Goal: Task Accomplishment & Management: Complete application form

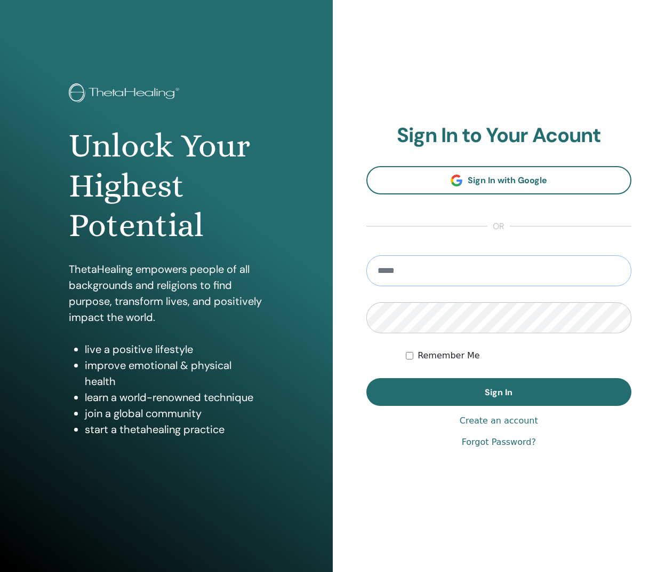
type input "**********"
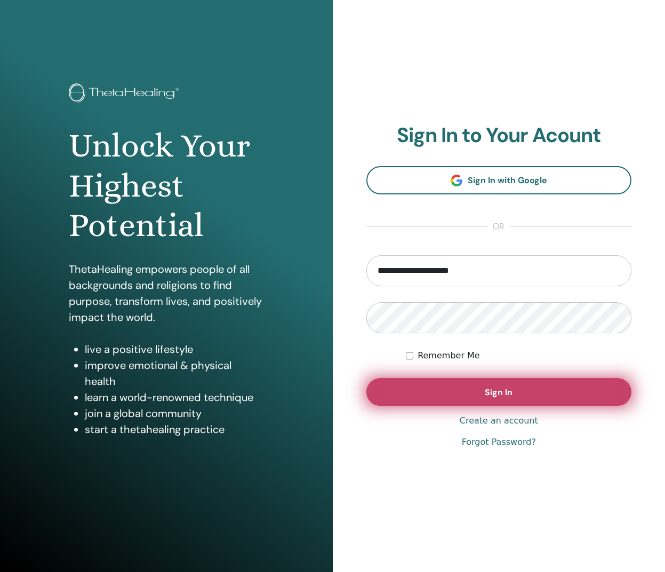
click at [393, 393] on button "Sign In" at bounding box center [500, 392] width 266 height 28
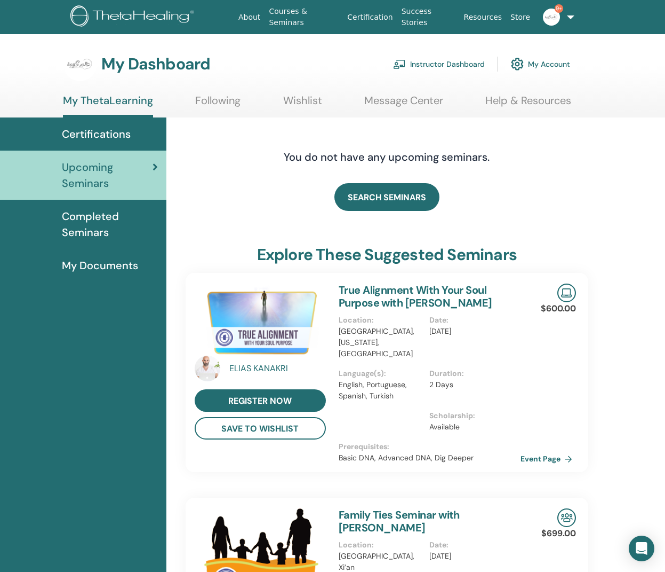
click at [446, 62] on link "Instructor Dashboard" at bounding box center [439, 63] width 92 height 23
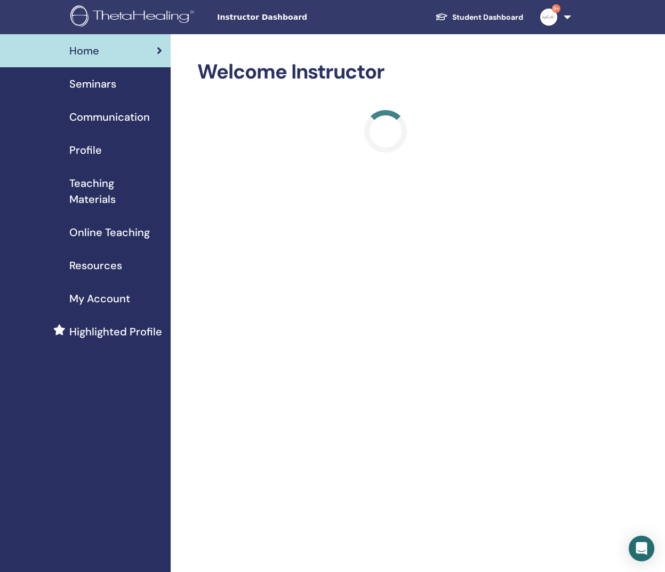
click at [88, 91] on span "Seminars" at bounding box center [92, 84] width 47 height 16
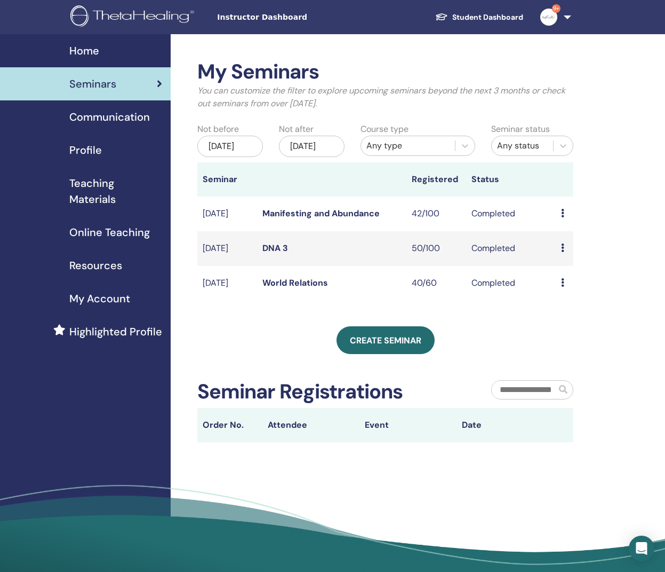
click at [79, 75] on link "Seminars" at bounding box center [85, 83] width 171 height 33
click at [84, 53] on span "Home" at bounding box center [84, 51] width 30 height 16
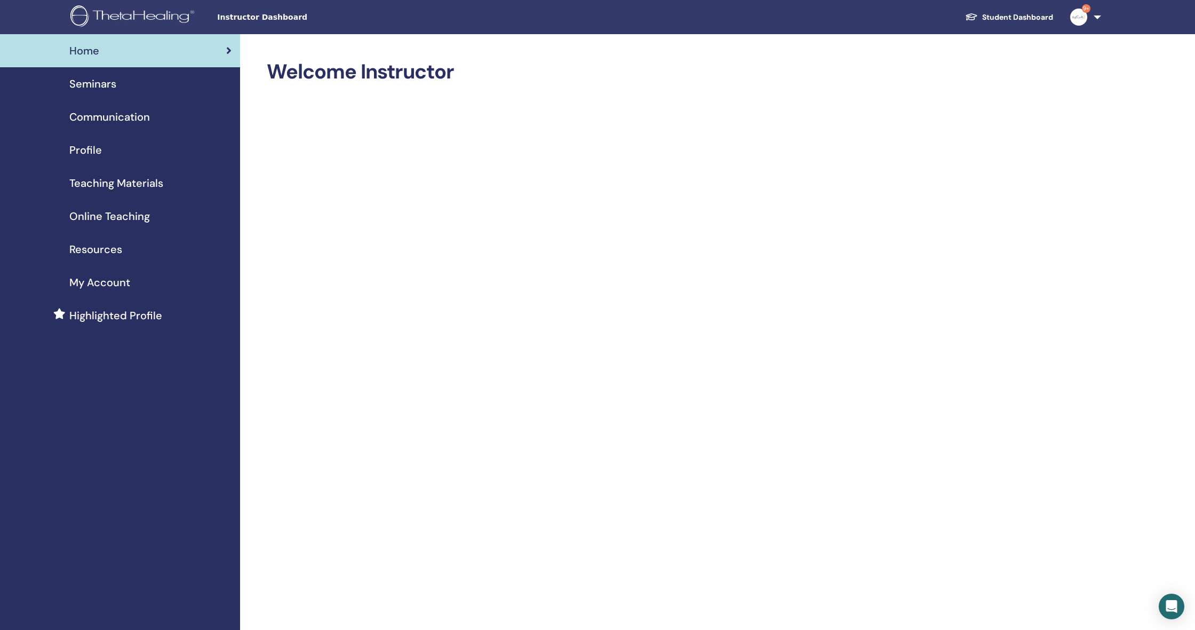
click at [173, 80] on div "Seminars" at bounding box center [120, 84] width 223 height 16
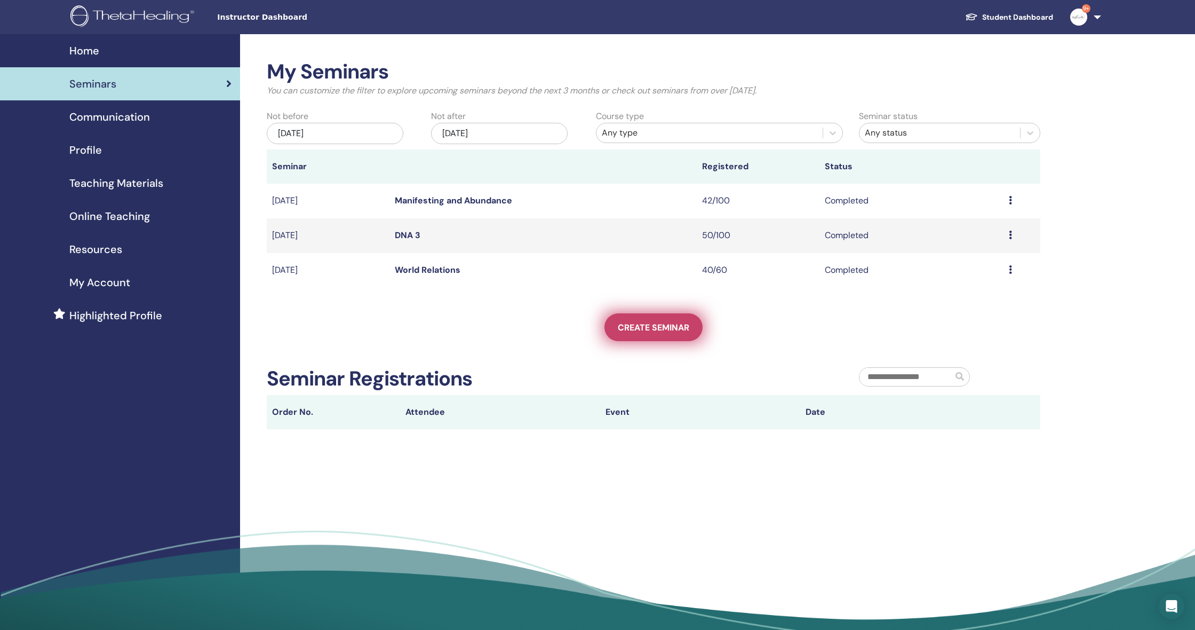
click at [624, 334] on link "Create seminar" at bounding box center [654, 327] width 98 height 28
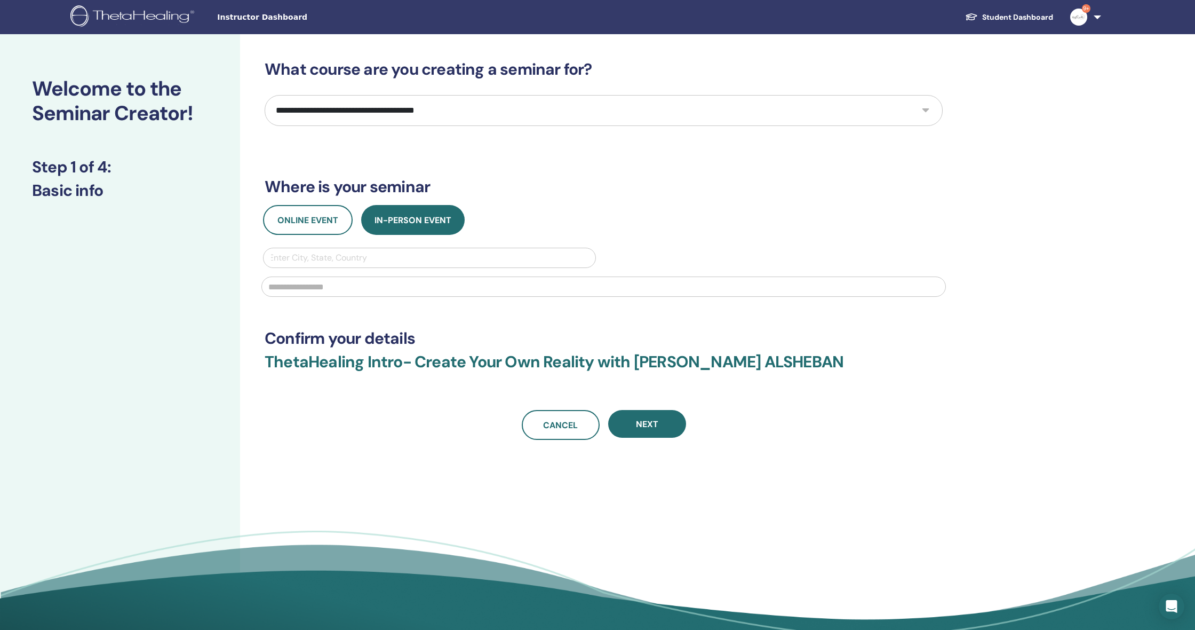
click at [1084, 18] on img at bounding box center [1079, 17] width 17 height 17
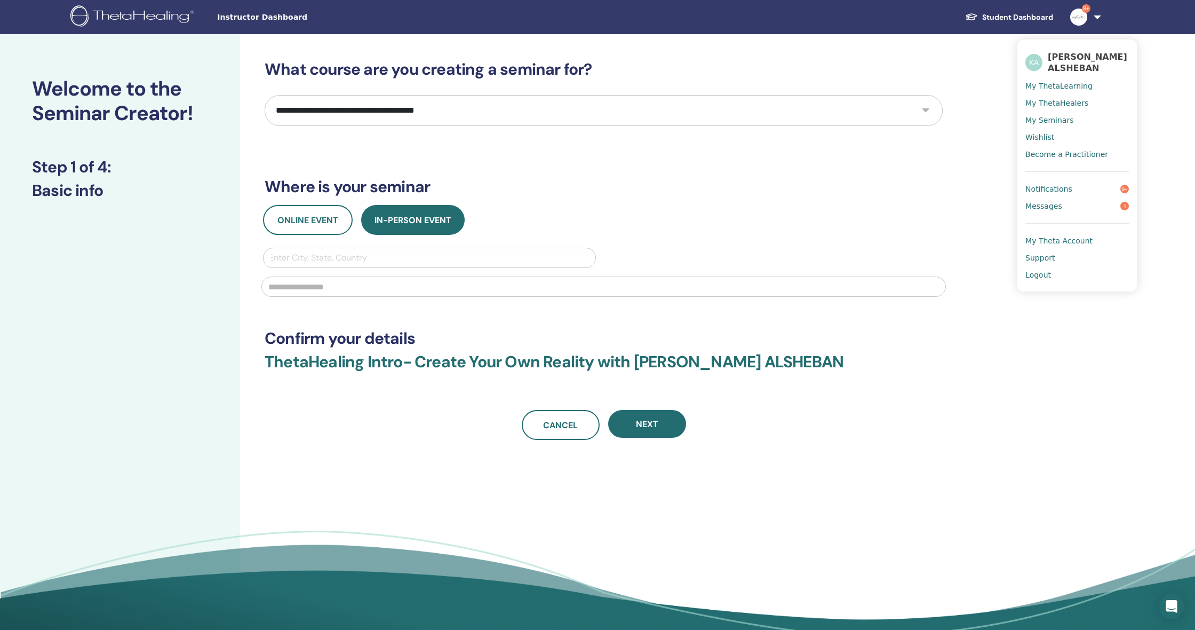
click at [1062, 122] on span "My Seminars" at bounding box center [1050, 120] width 48 height 10
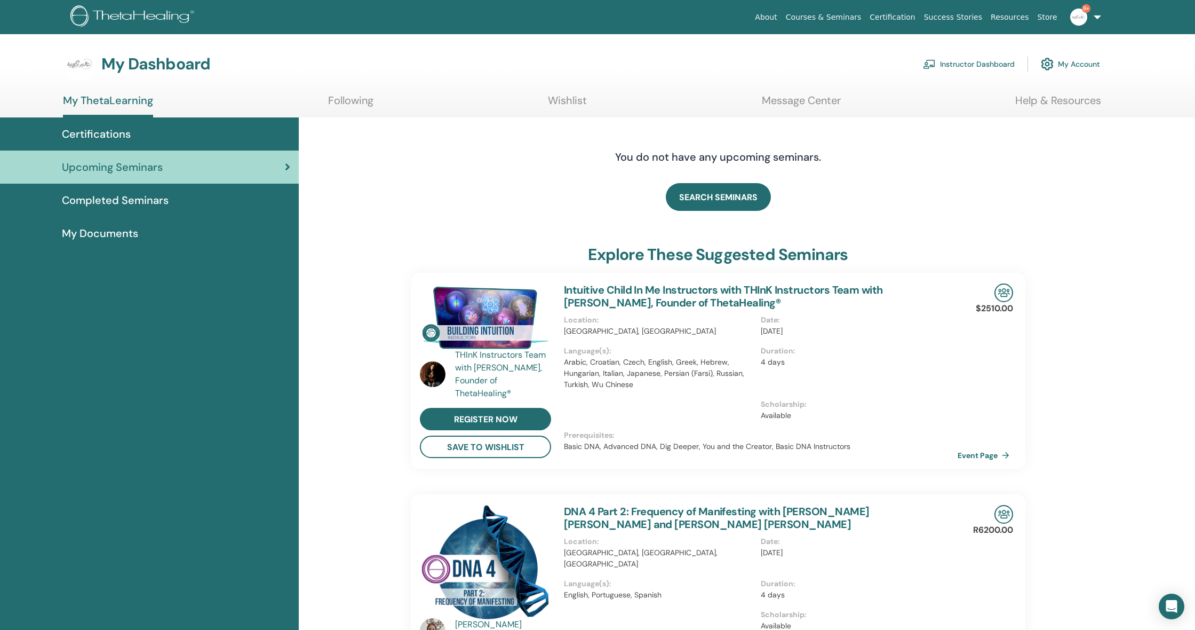
click at [970, 63] on link "Instructor Dashboard" at bounding box center [969, 63] width 92 height 23
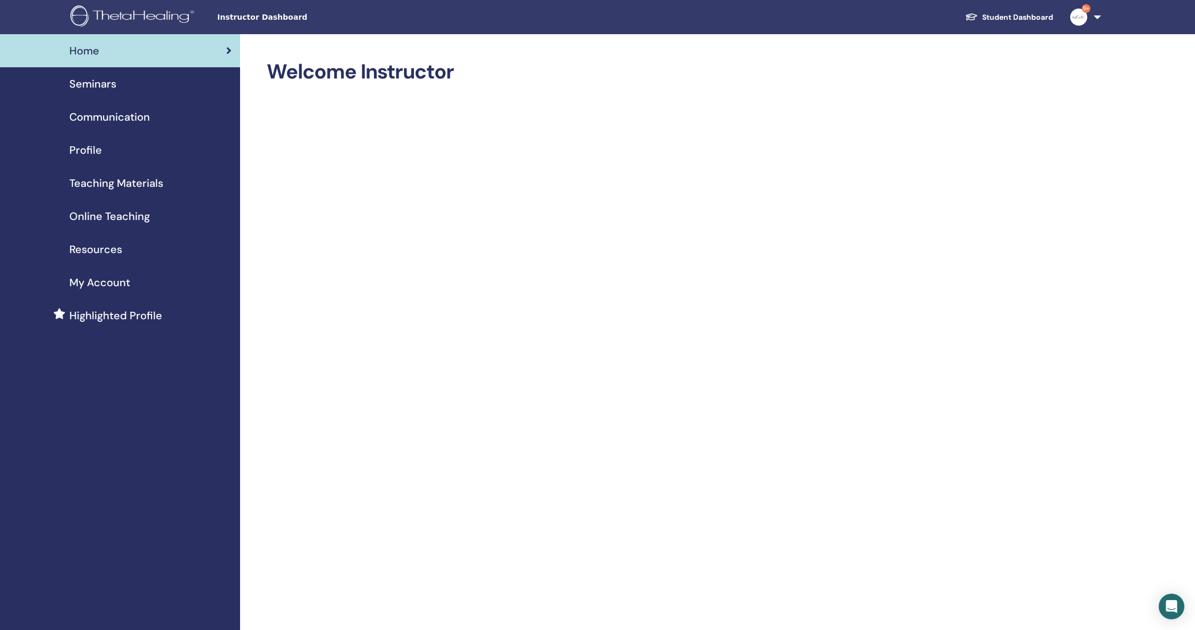
click at [149, 80] on div "Seminars" at bounding box center [120, 84] width 223 height 16
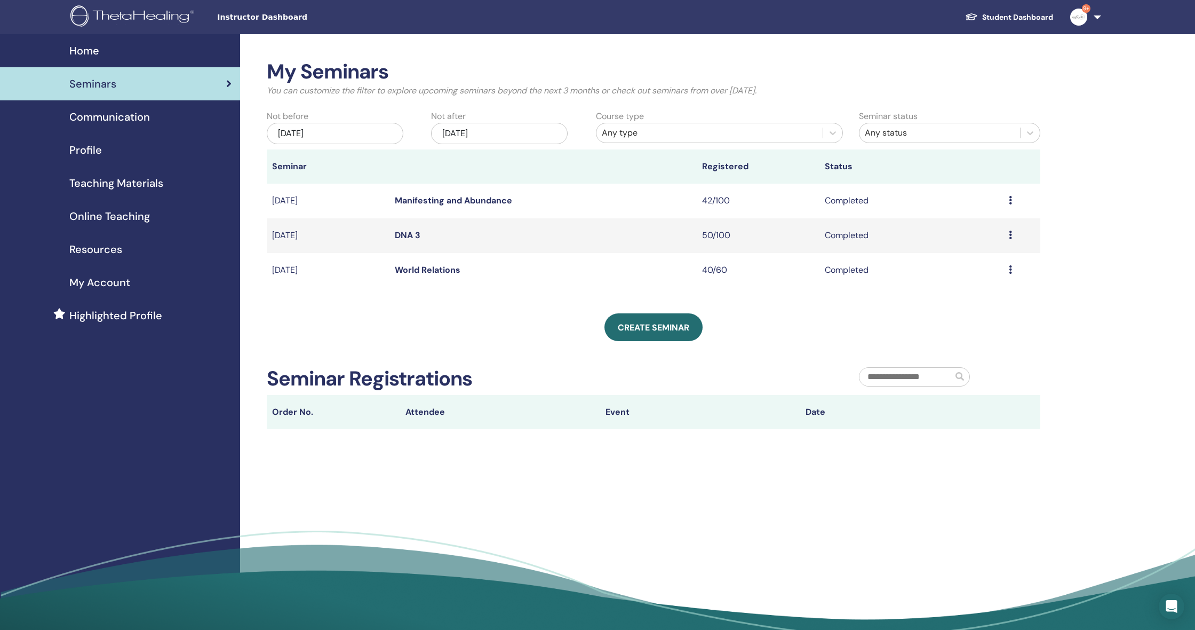
click at [361, 134] on div "[DATE]" at bounding box center [335, 133] width 137 height 21
click at [389, 159] on span "Next Month" at bounding box center [389, 158] width 0 height 11
click at [367, 233] on div "15" at bounding box center [369, 236] width 14 height 14
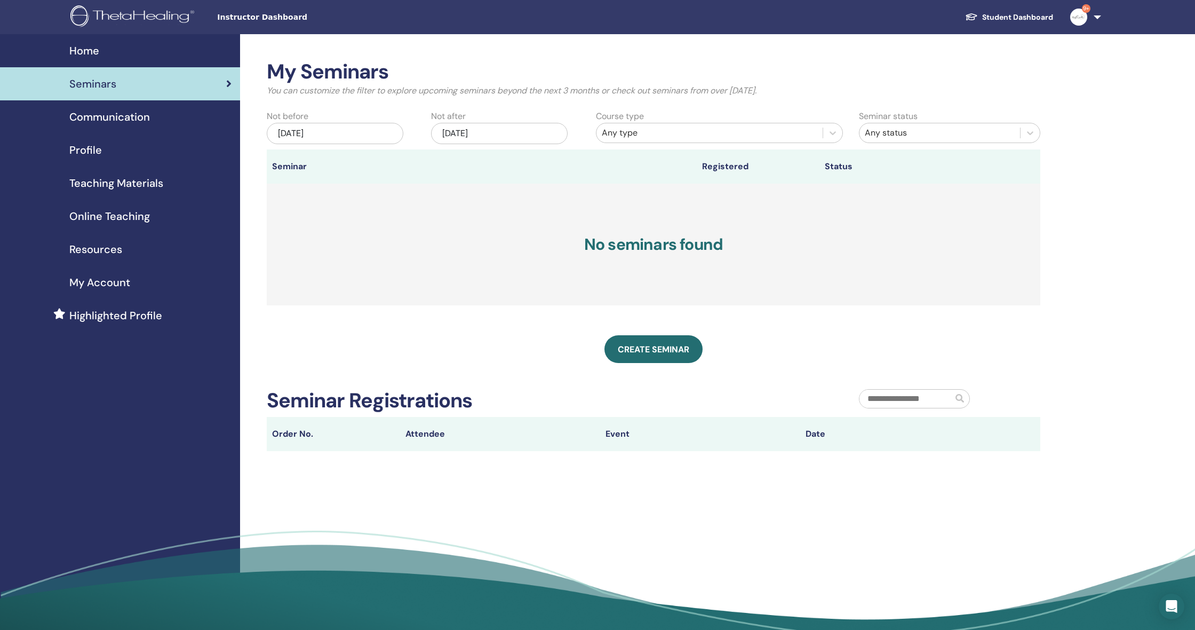
click at [484, 140] on div "Nov/22, 2025" at bounding box center [499, 133] width 137 height 21
click at [553, 158] on span "Next Month" at bounding box center [553, 158] width 0 height 11
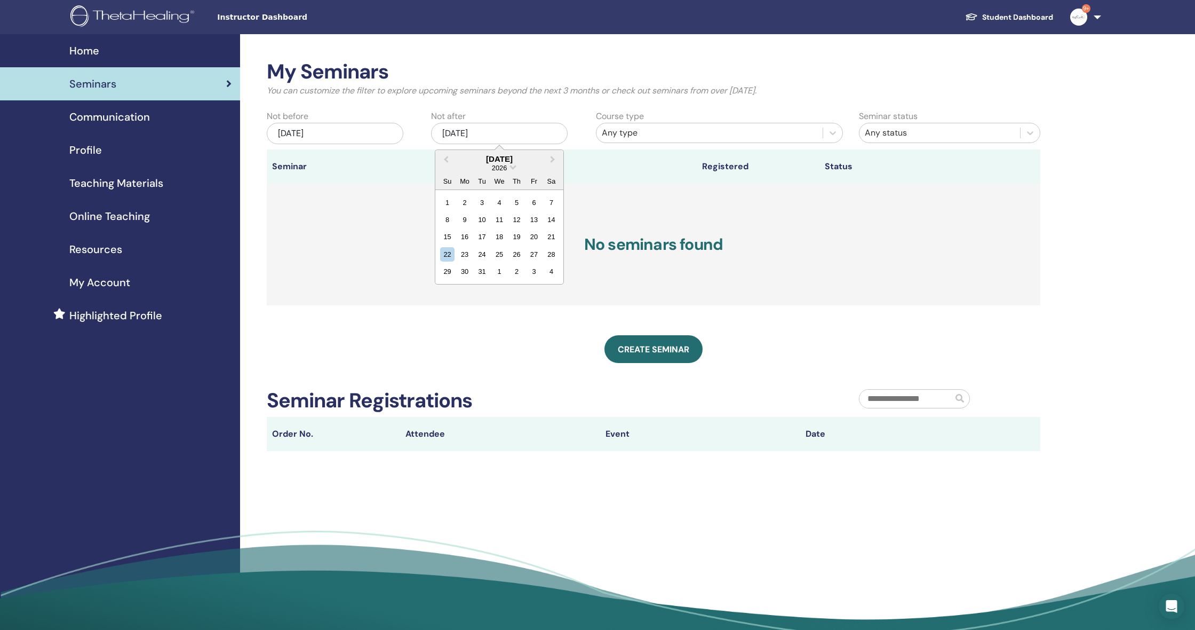
click at [342, 145] on div "Not before Aug/15, 2025 Not after Nov/22, 2025 March 2026 Previous Month Next M…" at bounding box center [423, 129] width 329 height 39
click at [625, 131] on div "Any type" at bounding box center [710, 132] width 216 height 13
click at [626, 131] on div "Any type" at bounding box center [710, 132] width 216 height 13
click at [655, 133] on div "Any type" at bounding box center [710, 132] width 216 height 13
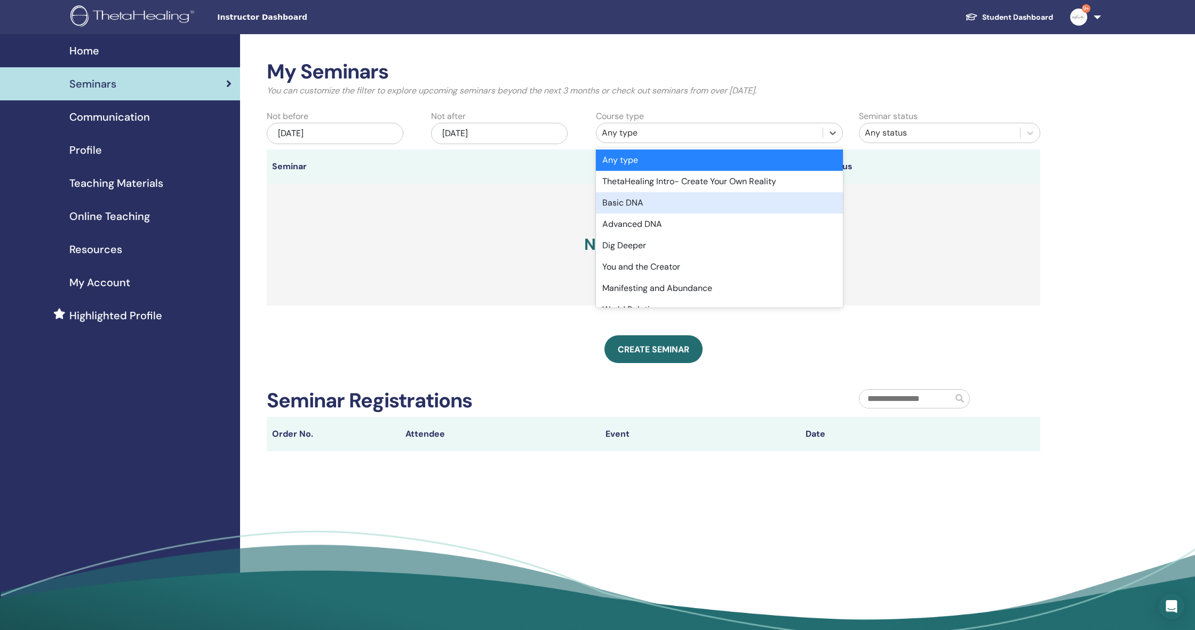
click at [651, 204] on div "Basic DNA" at bounding box center [719, 202] width 247 height 21
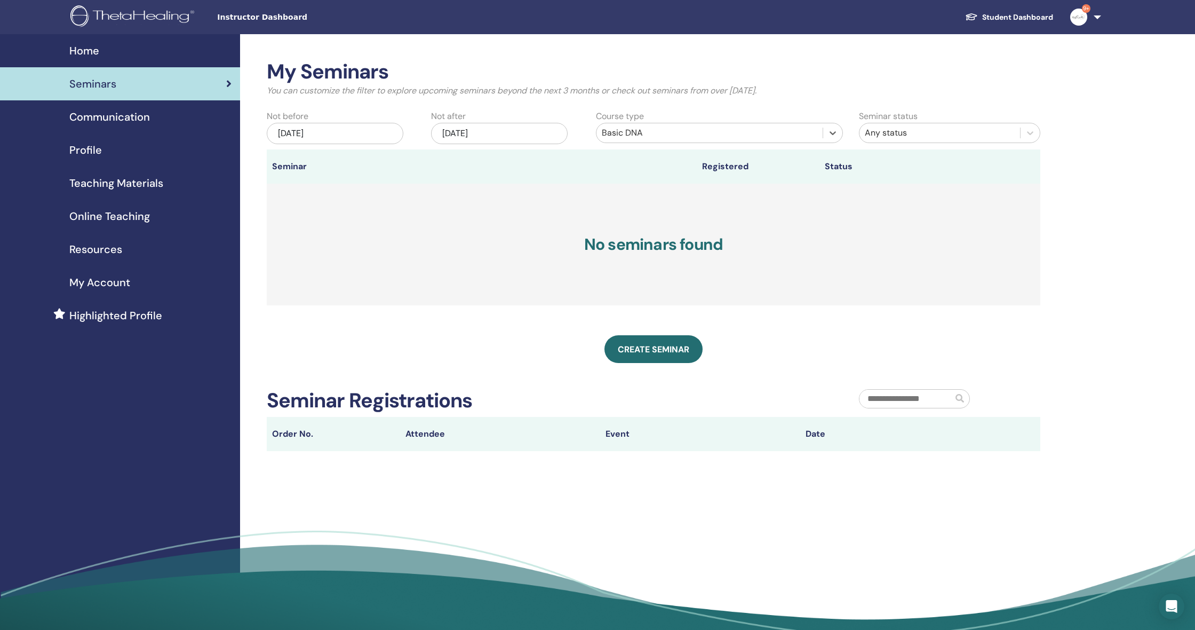
click at [340, 125] on div "Aug/15, 2025" at bounding box center [335, 133] width 137 height 21
click at [278, 160] on button "Previous Month" at bounding box center [280, 159] width 17 height 17
click at [279, 160] on button "Previous Month" at bounding box center [280, 159] width 17 height 17
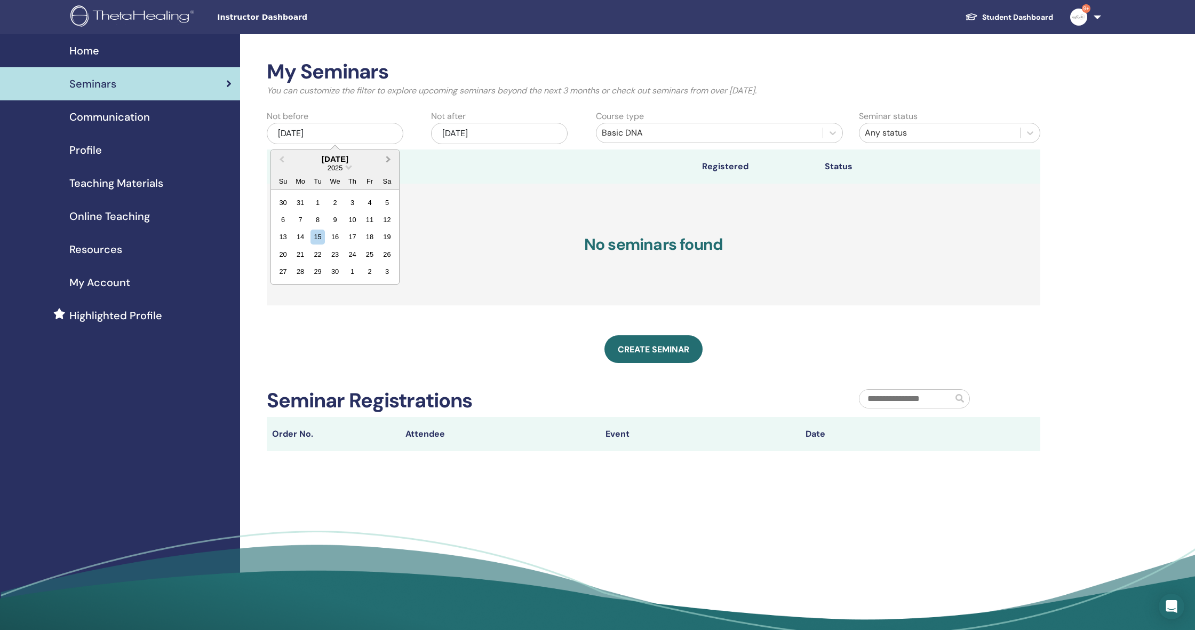
click at [391, 161] on button "Next Month" at bounding box center [389, 159] width 17 height 17
click at [352, 204] on div "1" at bounding box center [352, 202] width 14 height 14
click at [482, 128] on div "Nov/22, 2025" at bounding box center [499, 133] width 137 height 21
click at [447, 169] on div "2025" at bounding box center [499, 167] width 128 height 9
click at [445, 164] on button "Previous Month" at bounding box center [445, 159] width 17 height 17
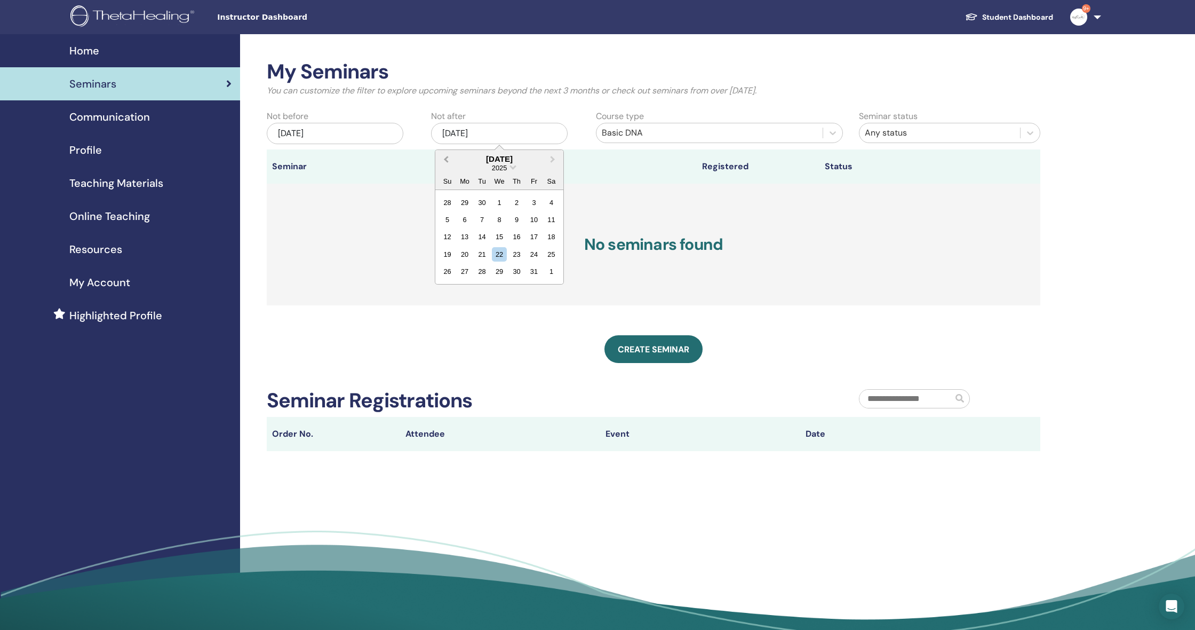
click at [445, 164] on button "Previous Month" at bounding box center [445, 159] width 17 height 17
click at [509, 216] on div "7 8 9 10 11 12 13" at bounding box center [499, 219] width 121 height 17
click at [446, 161] on button "Previous Month" at bounding box center [445, 159] width 17 height 17
click at [468, 204] on div "30" at bounding box center [465, 202] width 14 height 14
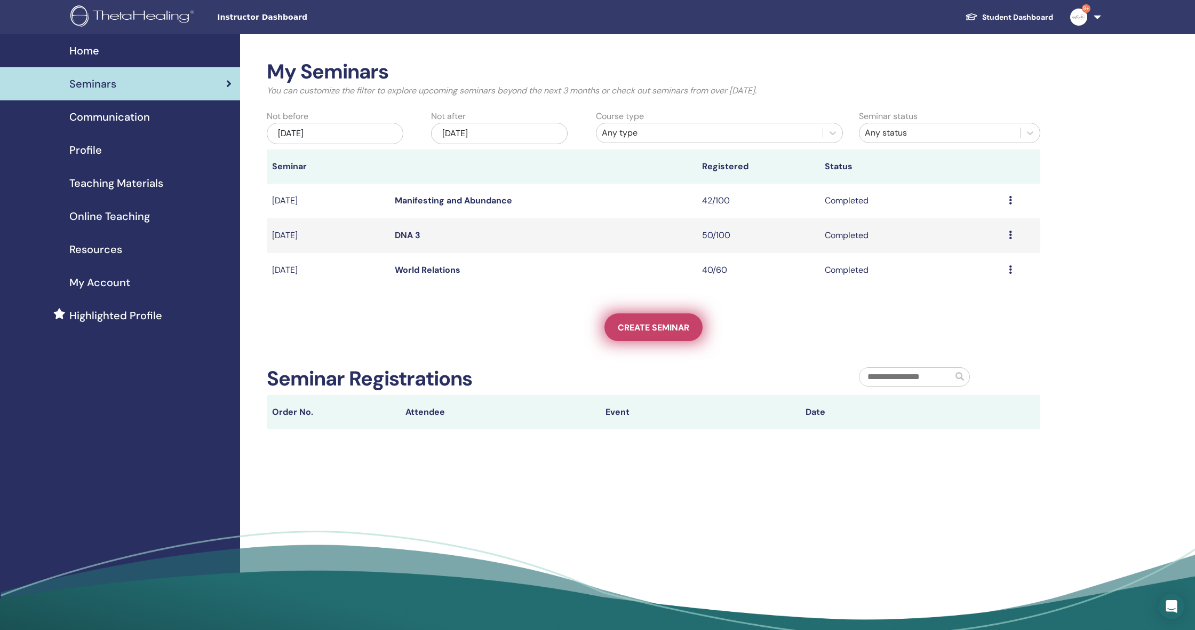
click at [636, 321] on link "Create seminar" at bounding box center [654, 327] width 98 height 28
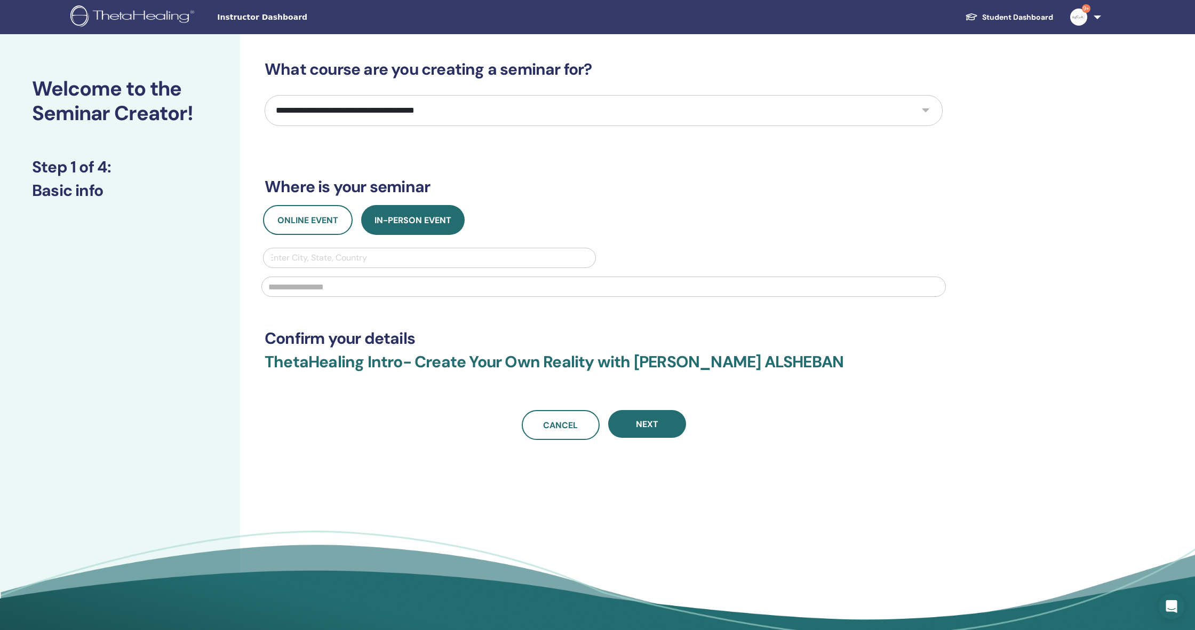
select select "*"
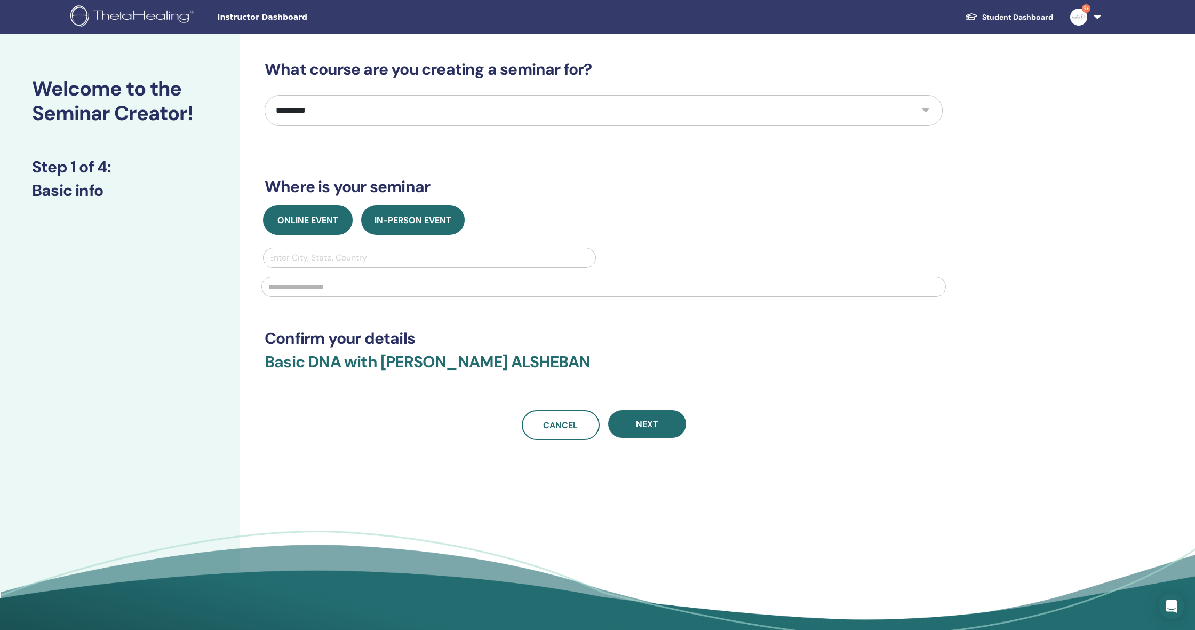
drag, startPoint x: 310, startPoint y: 225, endPoint x: 316, endPoint y: 232, distance: 9.4
click at [310, 225] on span "Online Event" at bounding box center [308, 220] width 61 height 11
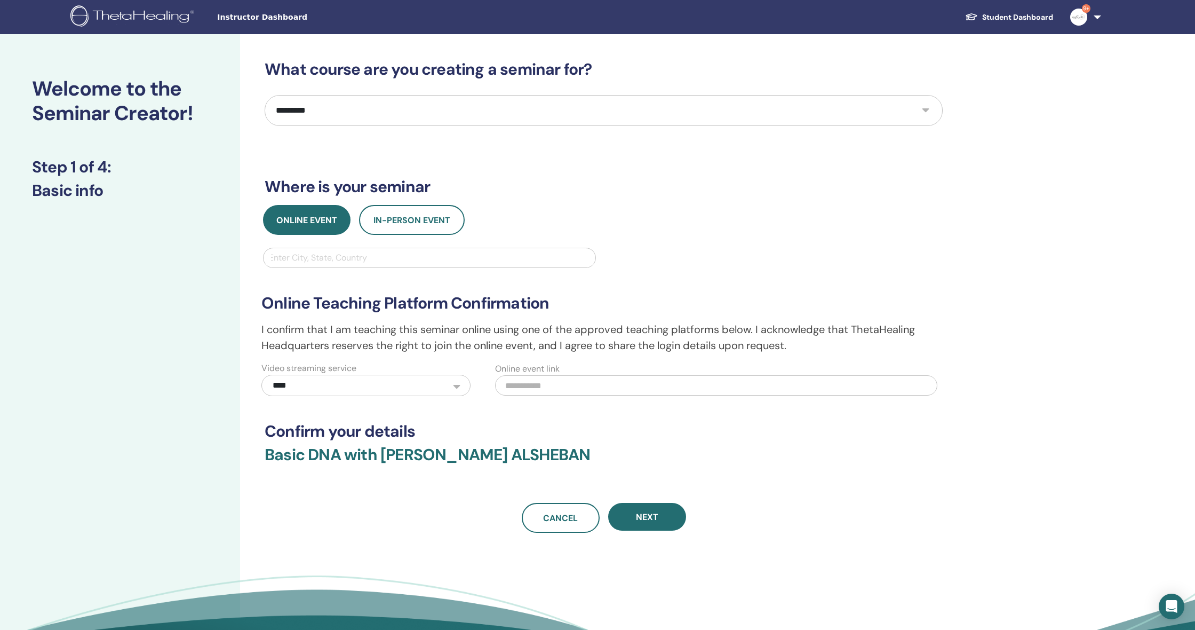
click at [346, 262] on div "Enter City, State, Country" at bounding box center [429, 257] width 321 height 13
type input "******"
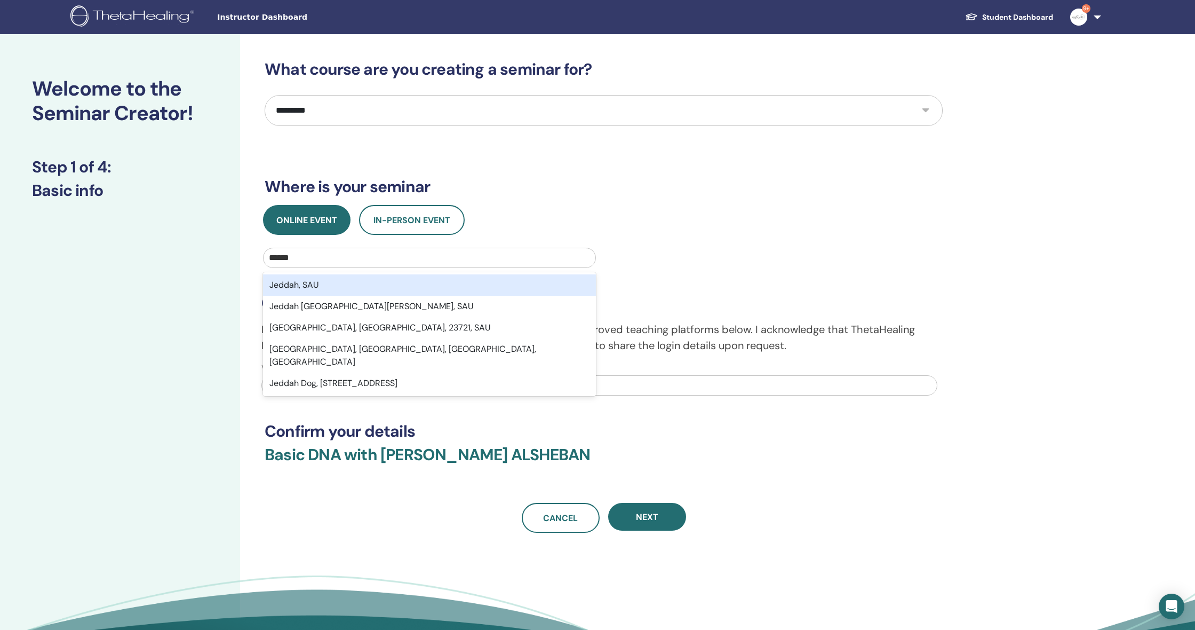
click at [323, 283] on div "Jeddah, SAU" at bounding box center [429, 284] width 333 height 21
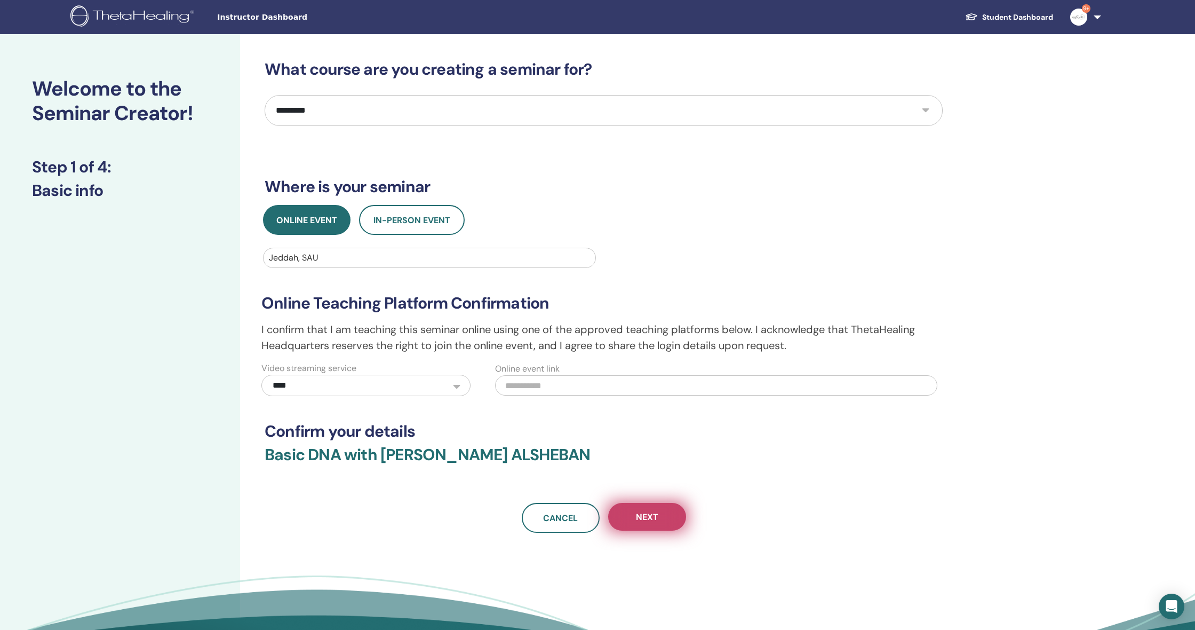
click at [676, 520] on button "Next" at bounding box center [647, 517] width 78 height 28
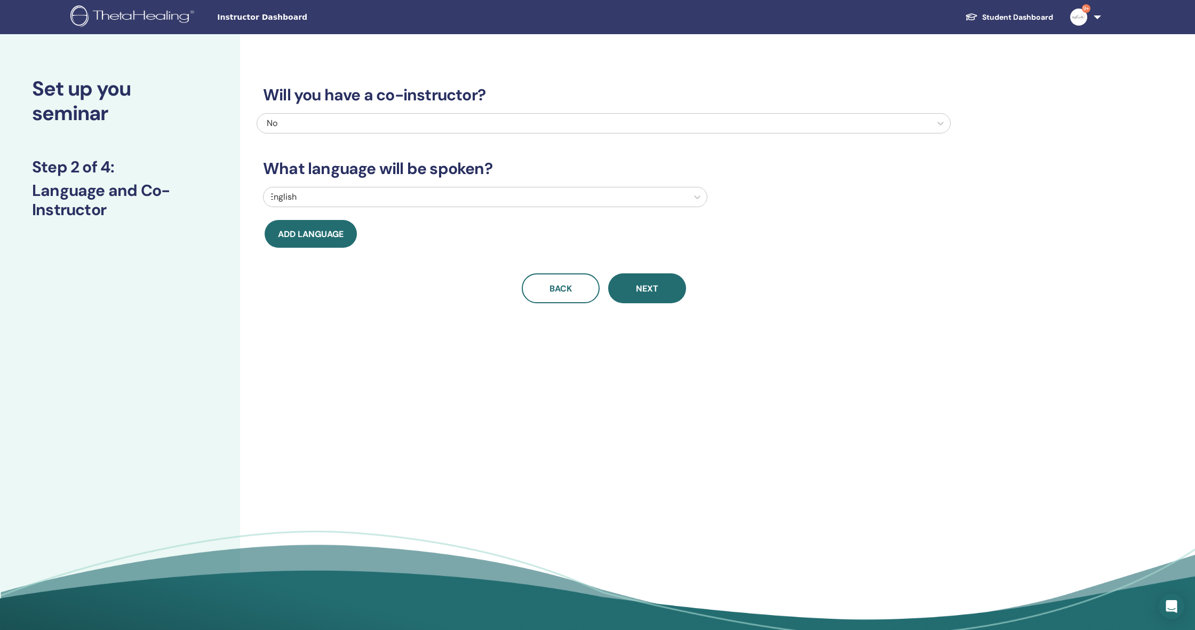
click at [386, 128] on div "No" at bounding box center [541, 123] width 549 height 13
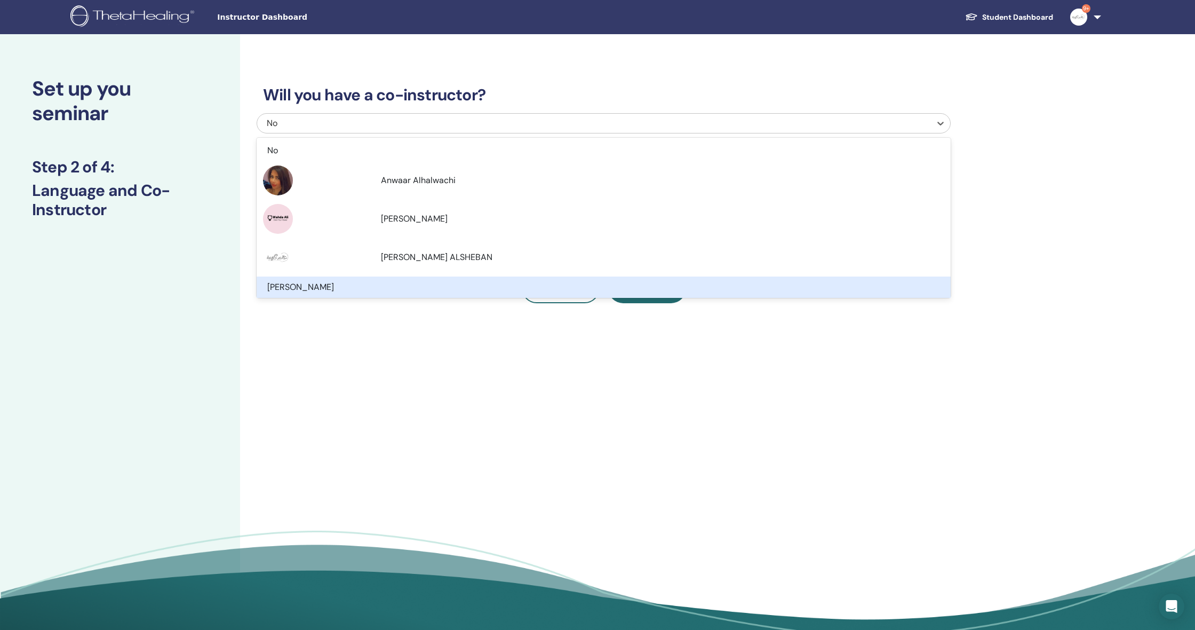
click at [374, 291] on div "Omaima Gazzaz" at bounding box center [549, 287] width 564 height 13
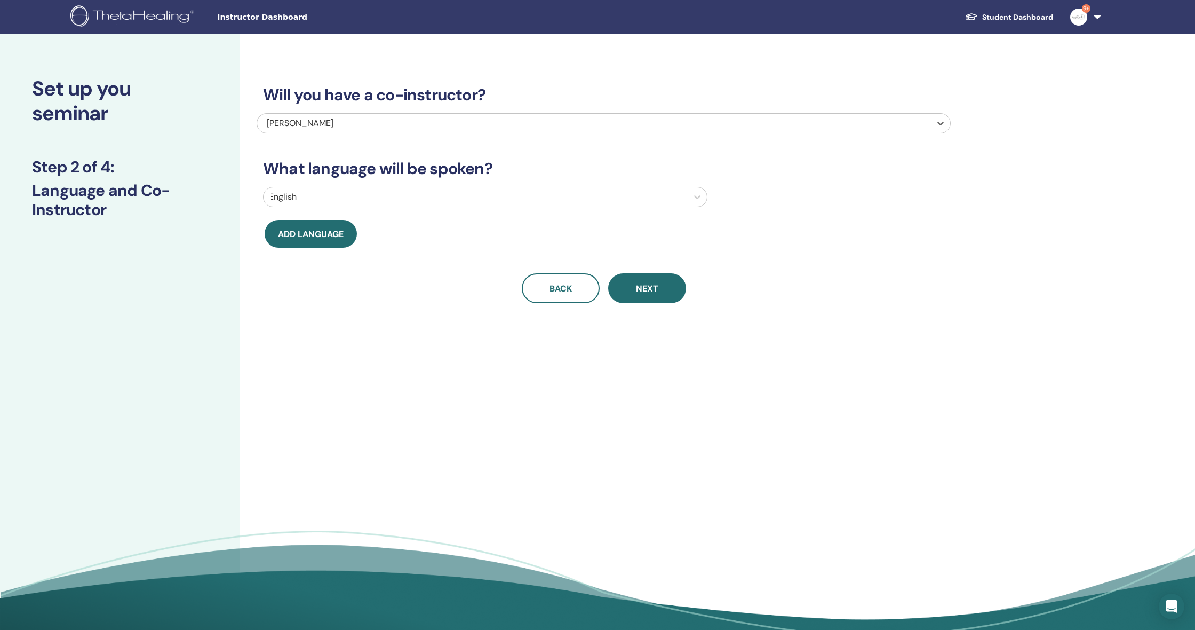
click at [382, 197] on div at bounding box center [476, 196] width 414 height 15
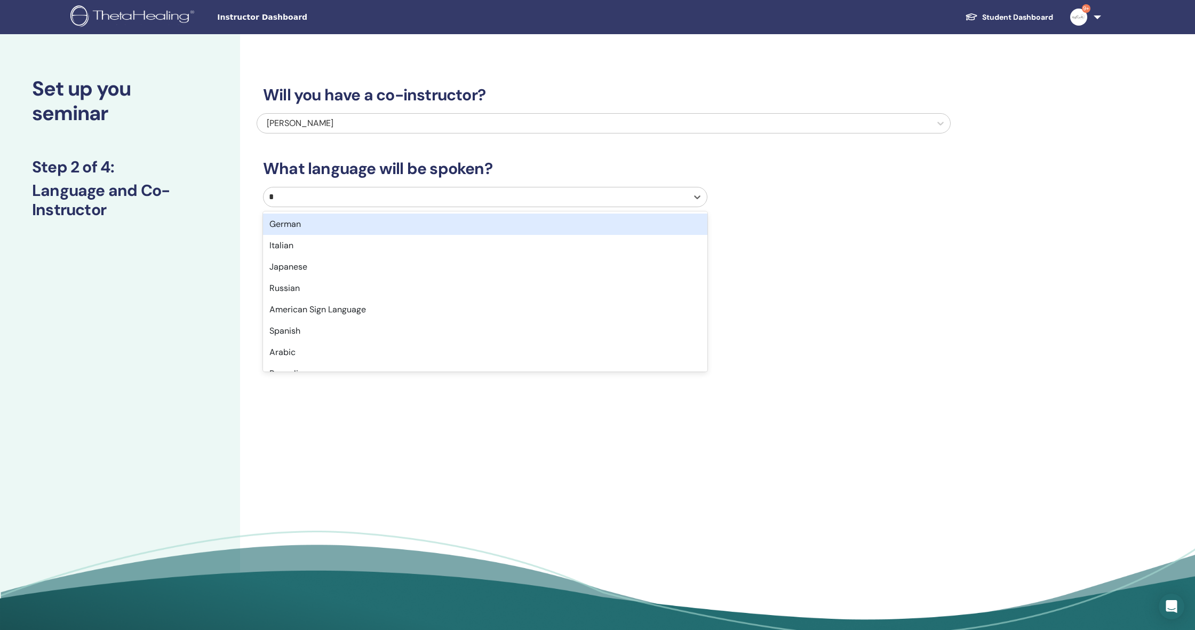
type input "**"
drag, startPoint x: 379, startPoint y: 224, endPoint x: 385, endPoint y: 224, distance: 5.9
click at [380, 224] on div "Arabic" at bounding box center [485, 223] width 445 height 21
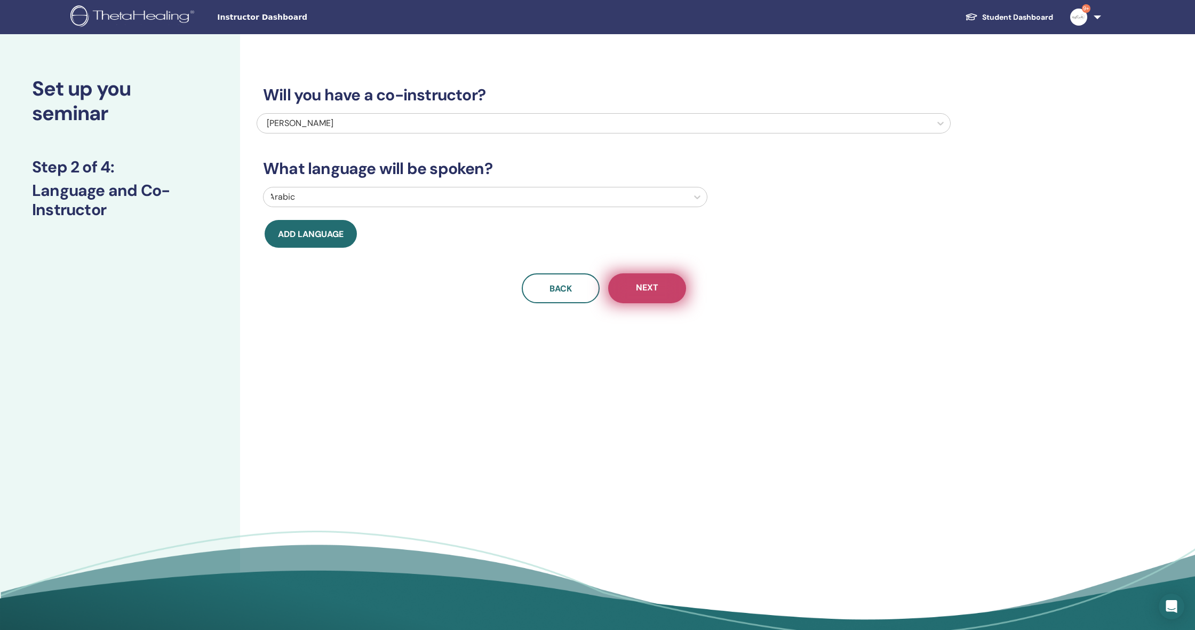
click at [629, 278] on button "Next" at bounding box center [647, 288] width 78 height 30
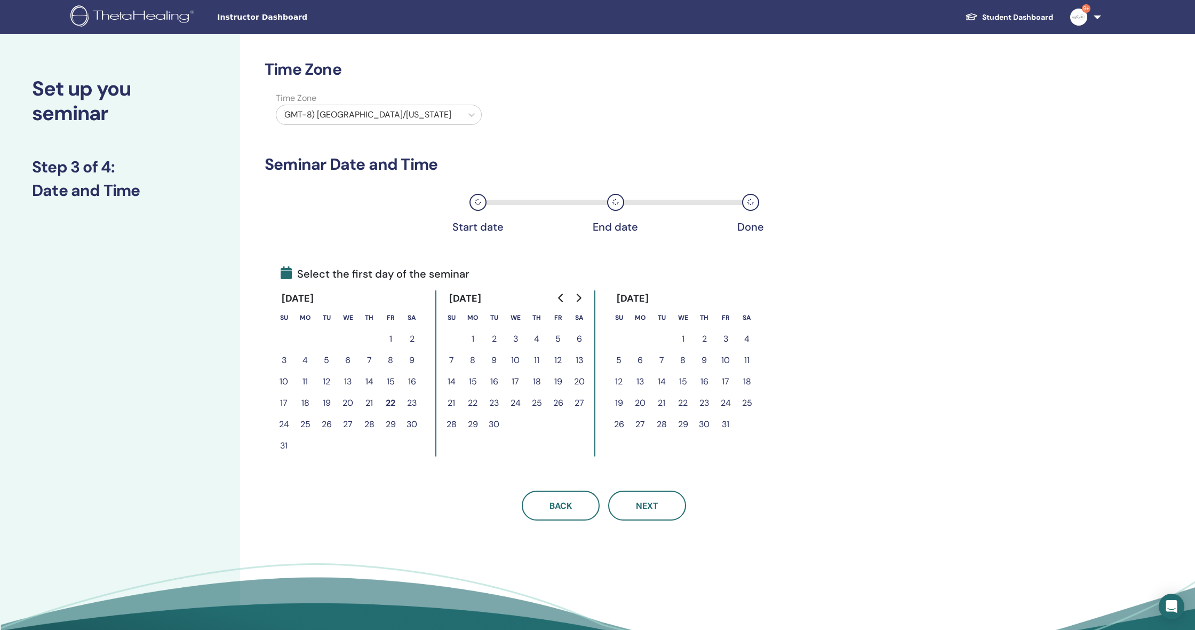
click at [379, 108] on div at bounding box center [369, 114] width 175 height 15
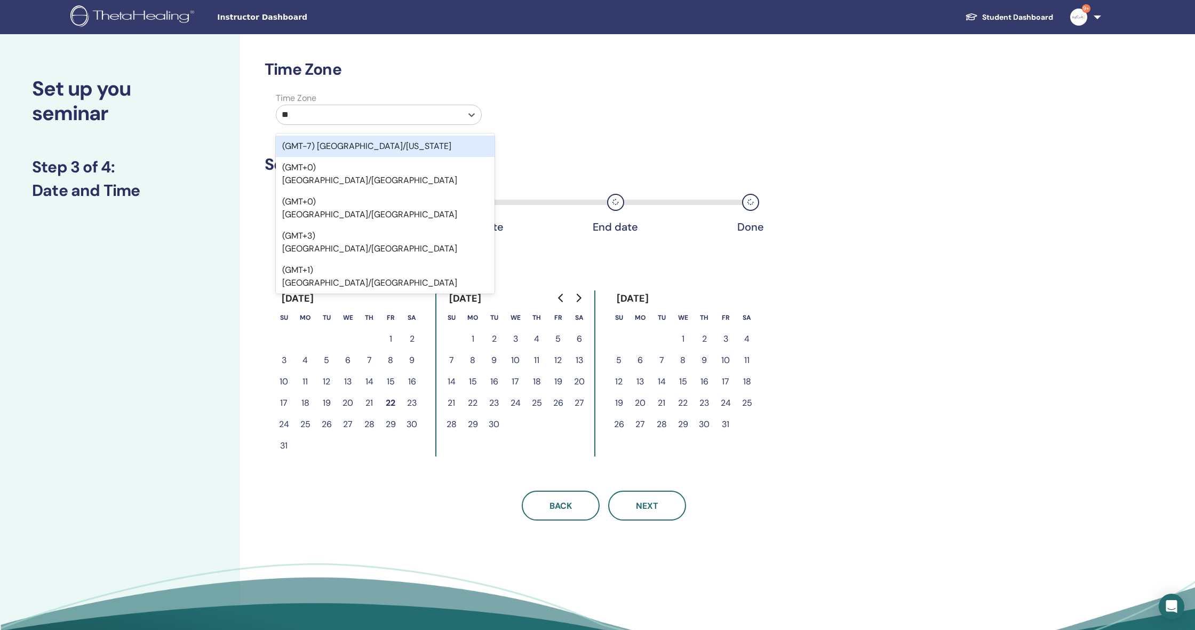
type input "***"
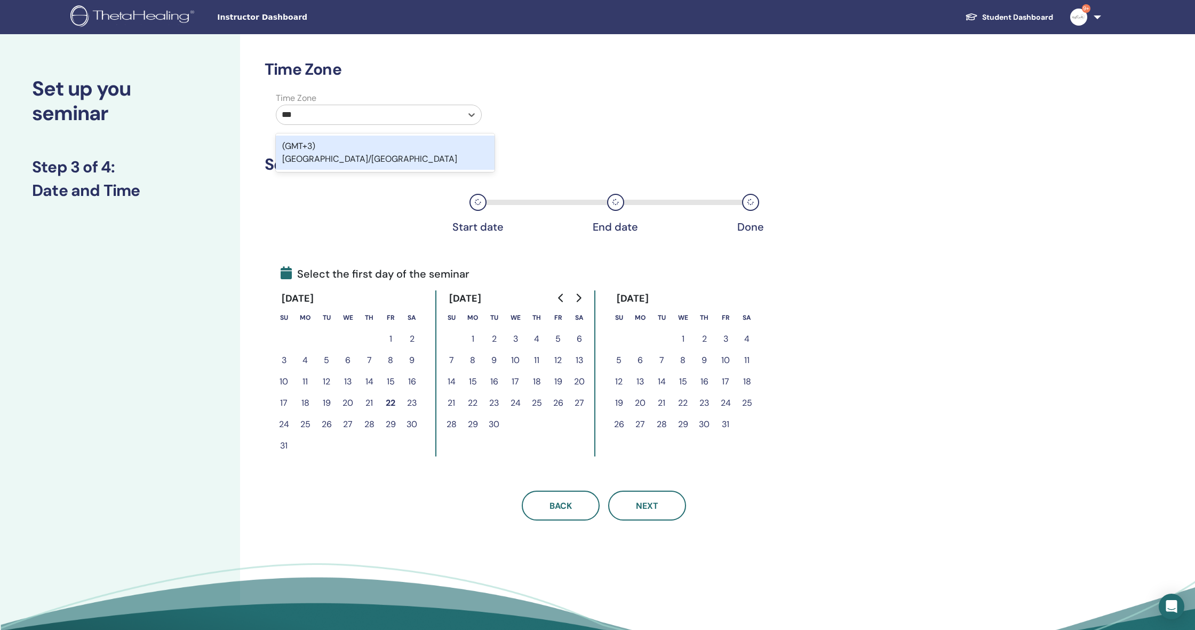
click at [378, 147] on div "(GMT+3) Asia/Riyadh" at bounding box center [385, 153] width 219 height 34
click at [285, 424] on button "24" at bounding box center [283, 424] width 21 height 21
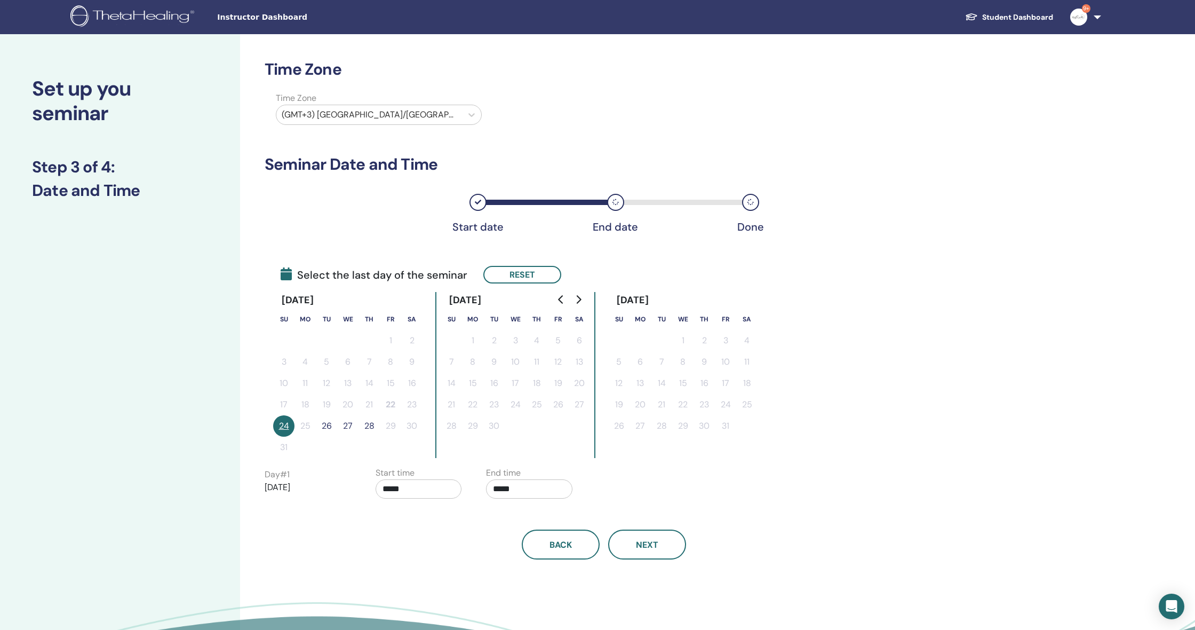
click at [351, 423] on button "27" at bounding box center [347, 425] width 21 height 21
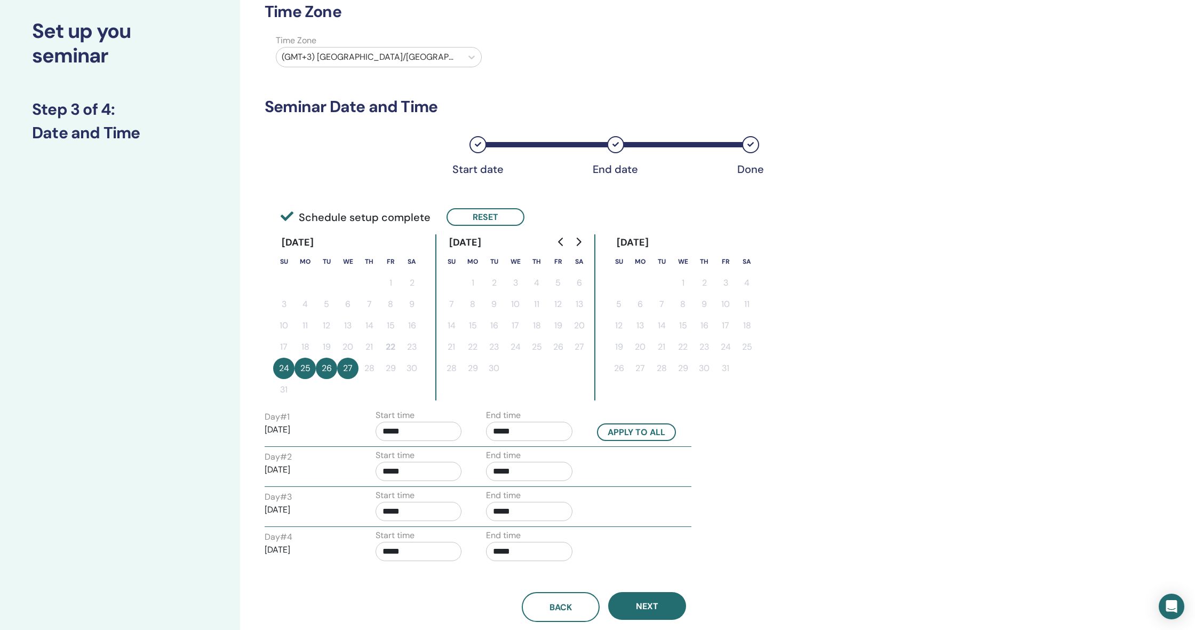
scroll to position [103, 0]
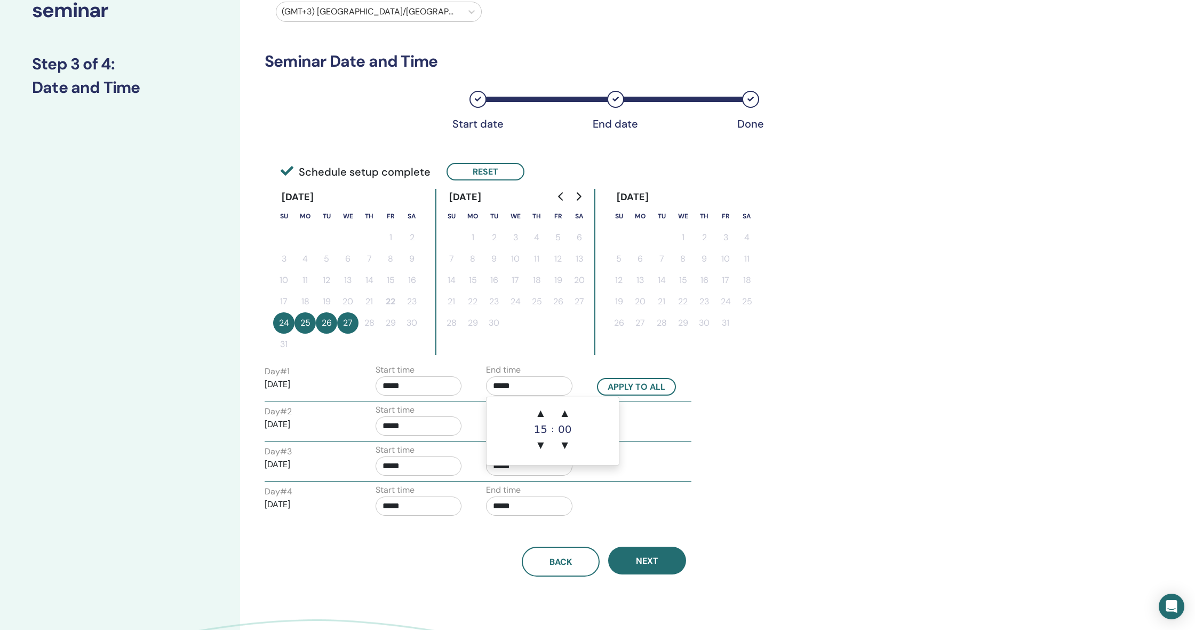
click at [530, 384] on input "*****" at bounding box center [529, 385] width 86 height 19
click at [541, 418] on span "▲" at bounding box center [540, 412] width 21 height 21
click at [548, 414] on span "▲" at bounding box center [540, 412] width 21 height 21
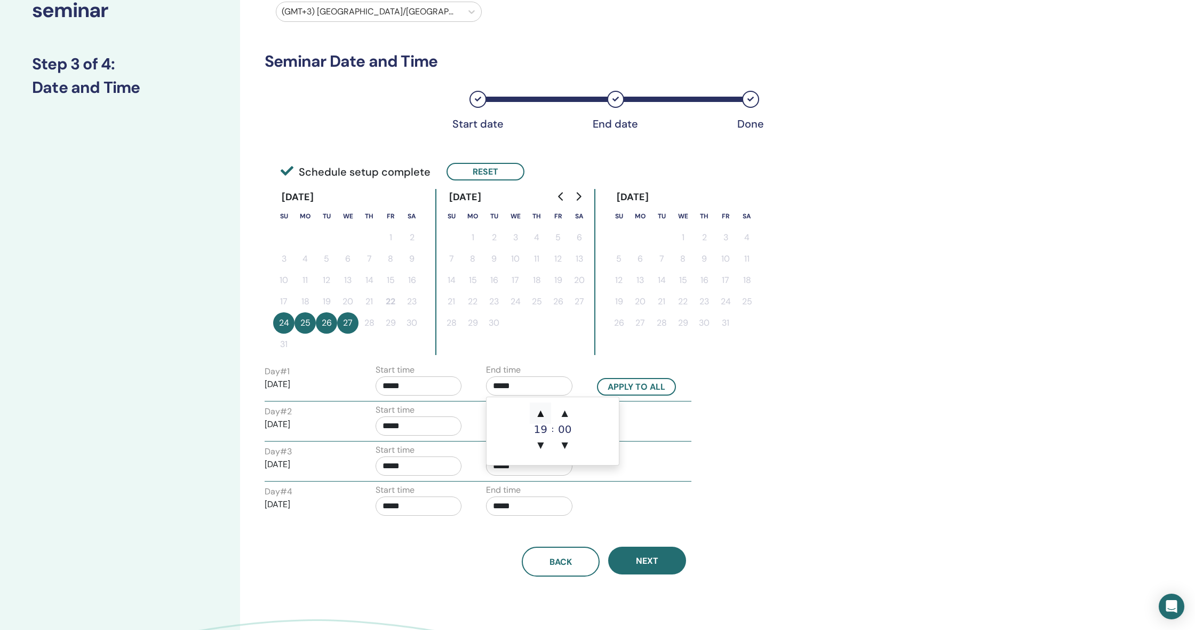
click at [548, 414] on span "▲" at bounding box center [540, 412] width 21 height 21
click at [549, 414] on span "▲" at bounding box center [540, 412] width 21 height 21
type input "*****"
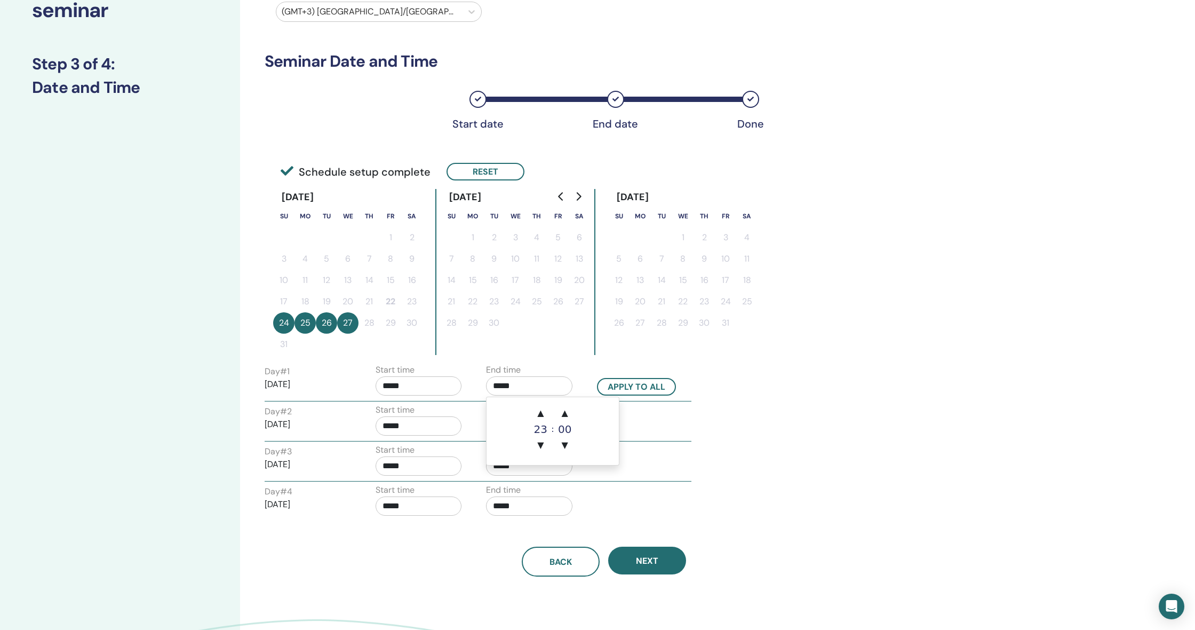
click at [430, 383] on input "*****" at bounding box center [419, 385] width 86 height 19
click at [426, 406] on span "▲" at bounding box center [429, 412] width 21 height 21
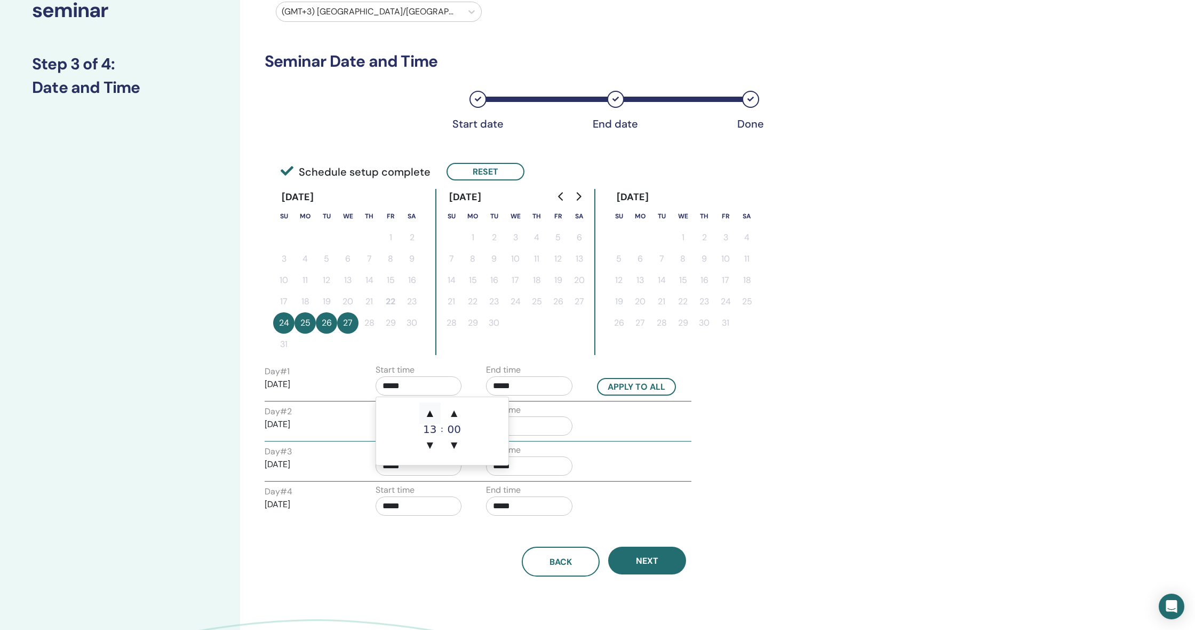
click at [426, 406] on span "▲" at bounding box center [429, 412] width 21 height 21
type input "*****"
drag, startPoint x: 615, startPoint y: 391, endPoint x: 616, endPoint y: 406, distance: 15.5
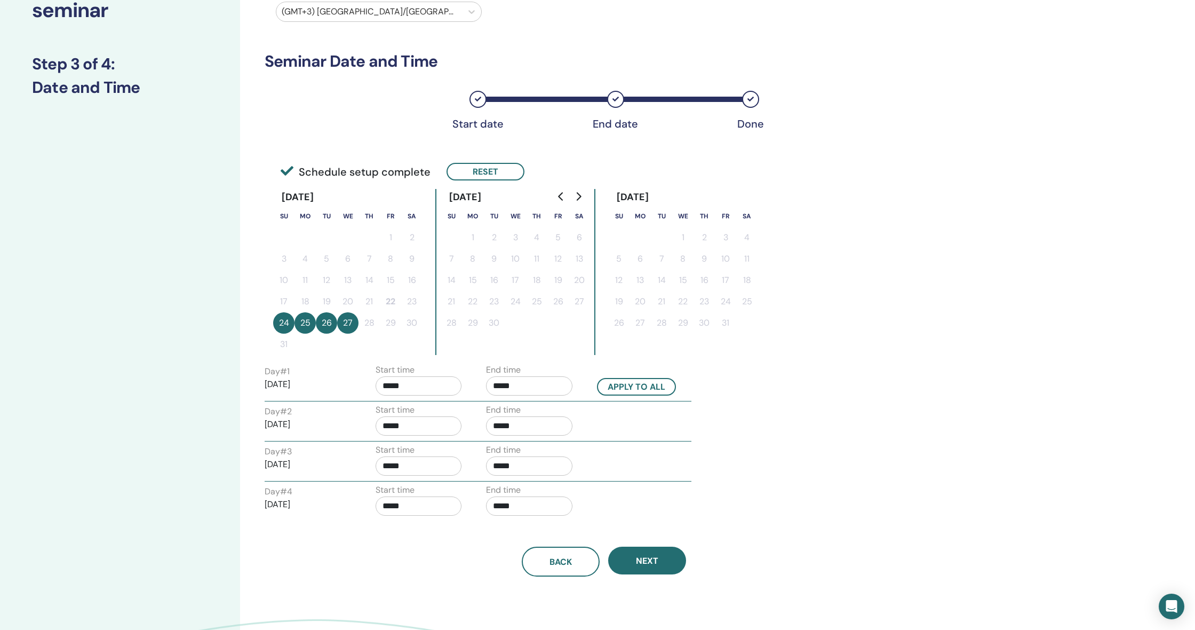
click at [614, 392] on button "Apply to all" at bounding box center [636, 387] width 79 height 18
type input "*****"
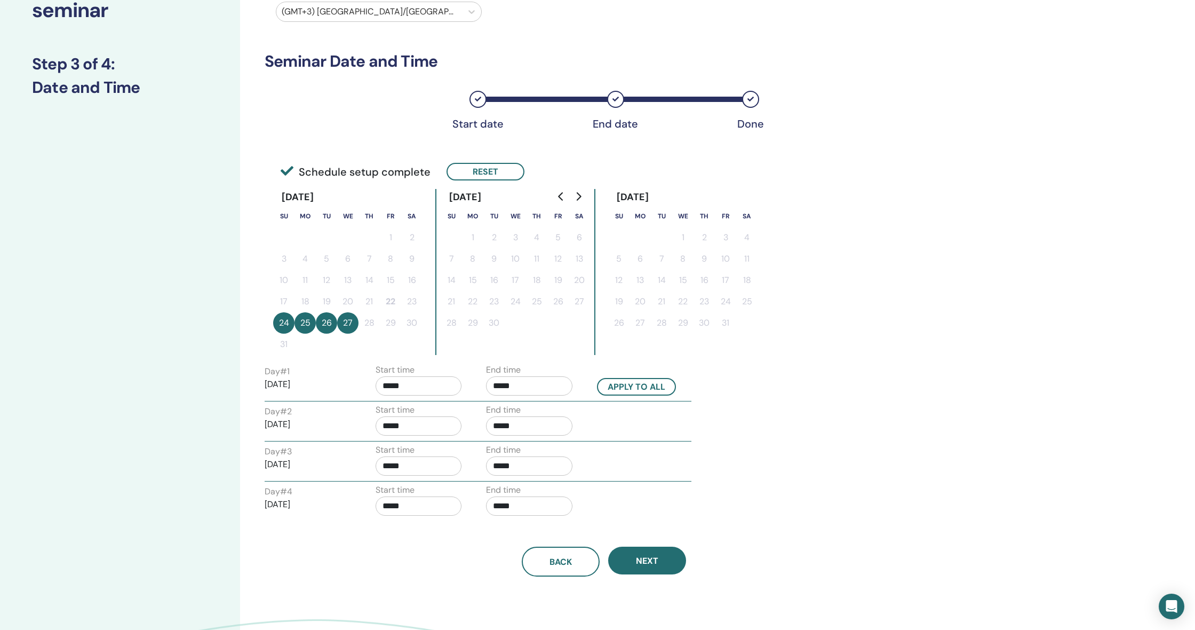
type input "*****"
click at [642, 567] on button "Next" at bounding box center [647, 560] width 78 height 28
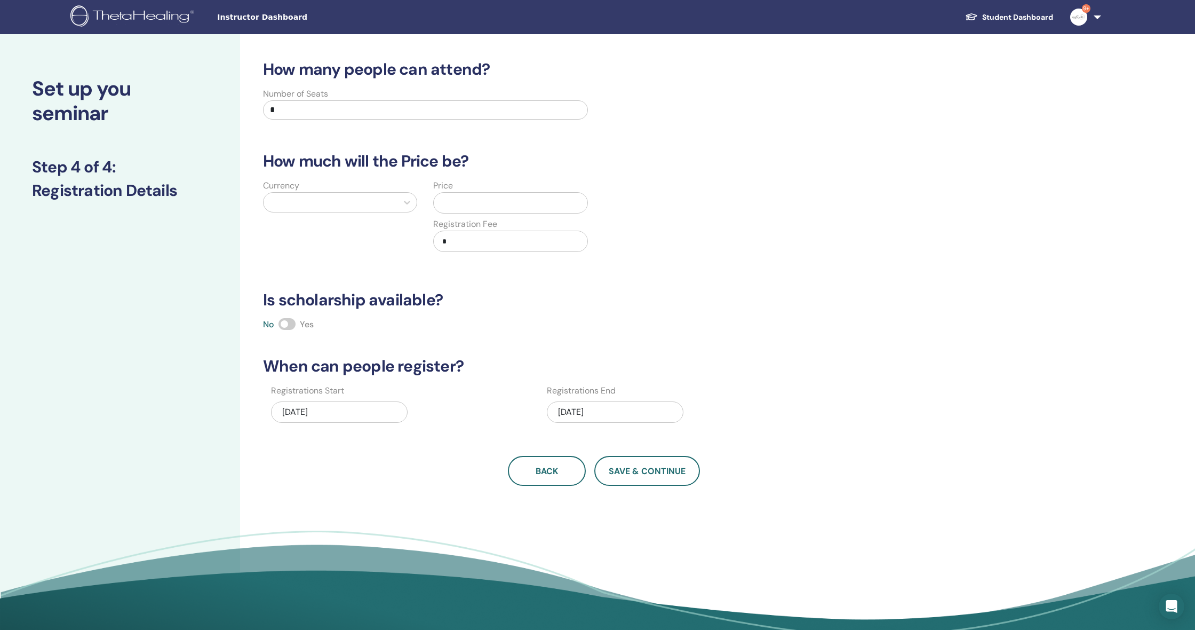
scroll to position [0, 0]
click at [331, 105] on input "*" at bounding box center [425, 109] width 325 height 19
type input "**"
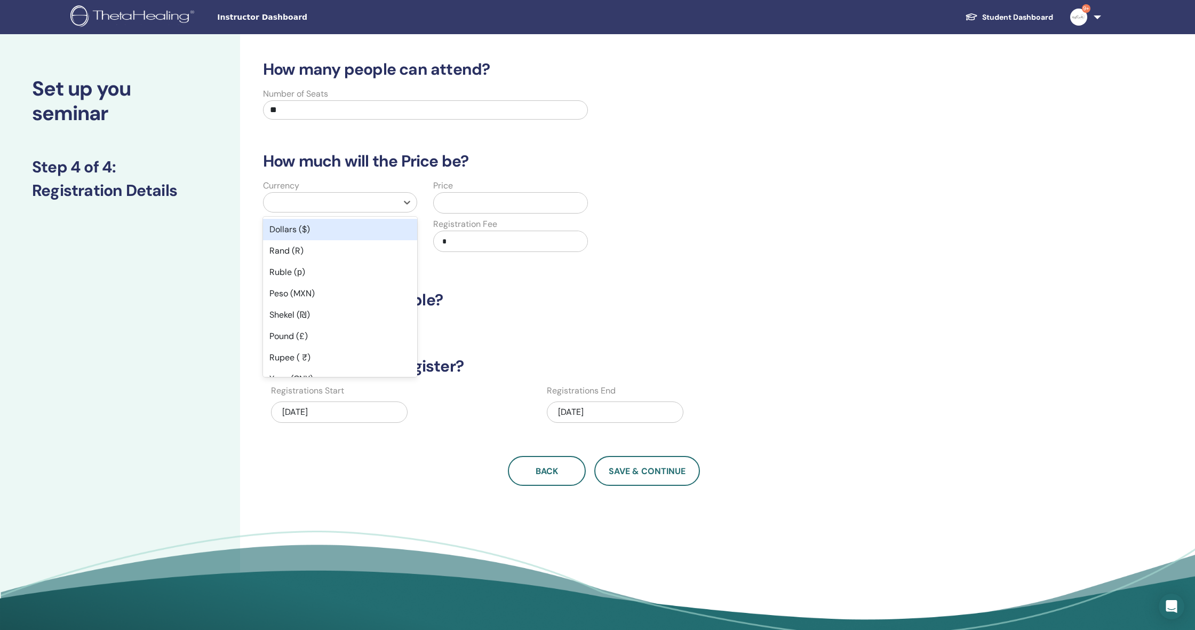
scroll to position [2, 0]
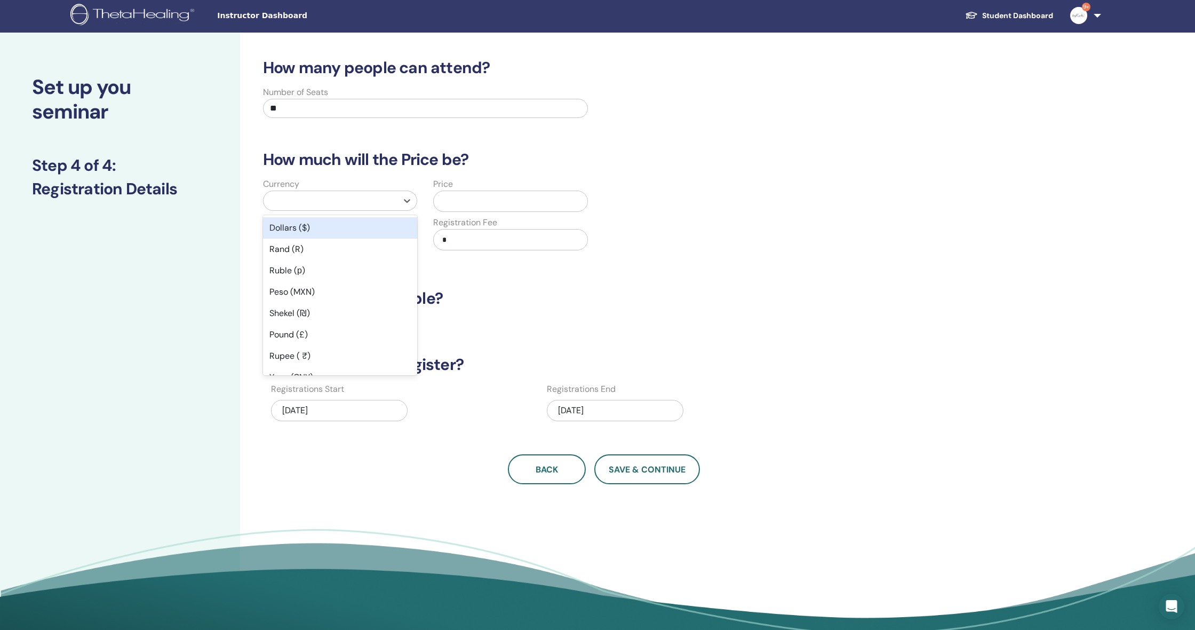
click at [310, 204] on div at bounding box center [330, 200] width 123 height 15
type input "***"
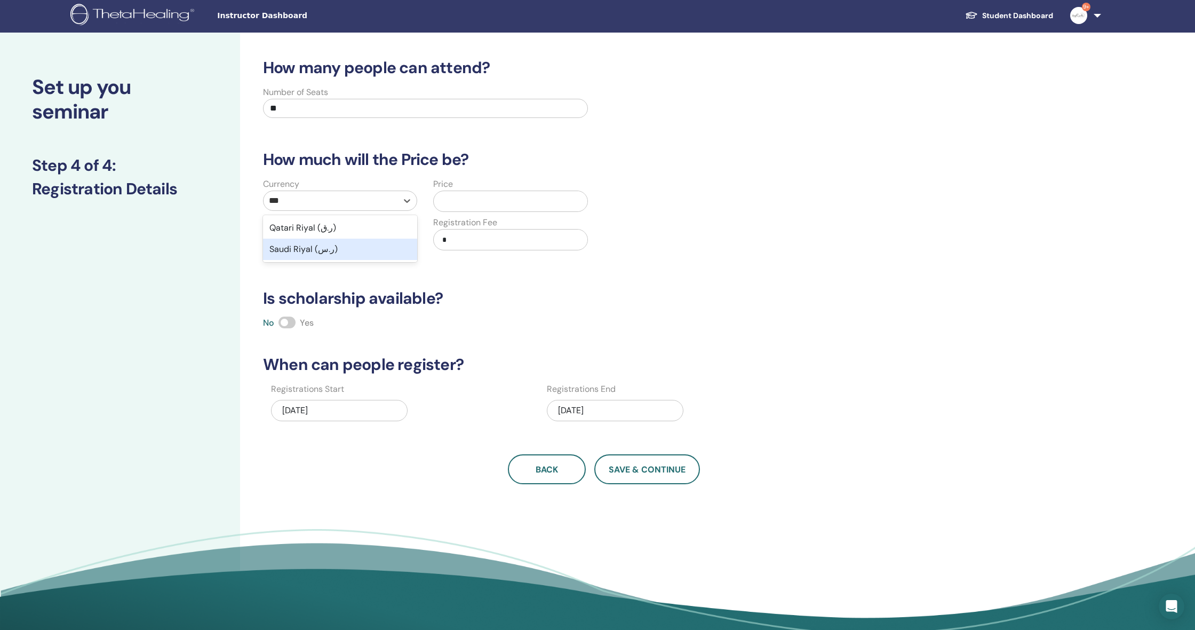
drag, startPoint x: 312, startPoint y: 248, endPoint x: 384, endPoint y: 214, distance: 79.7
click at [312, 248] on div "Saudi Riyal (ر.س)" at bounding box center [340, 249] width 154 height 21
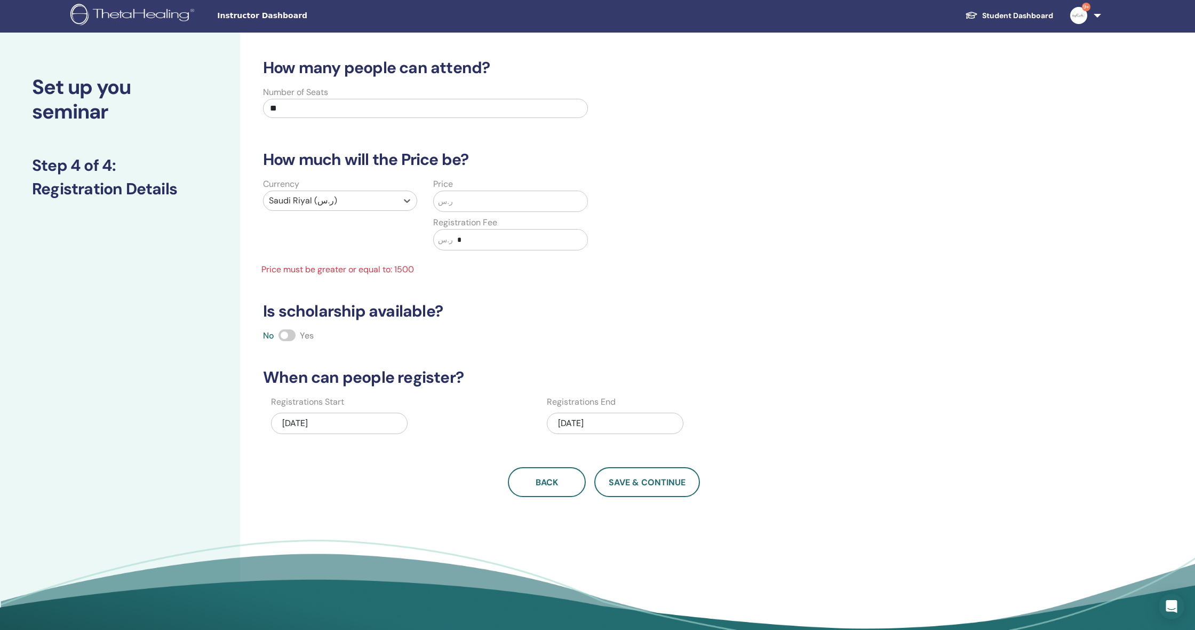
click at [462, 205] on input "text" at bounding box center [520, 201] width 134 height 20
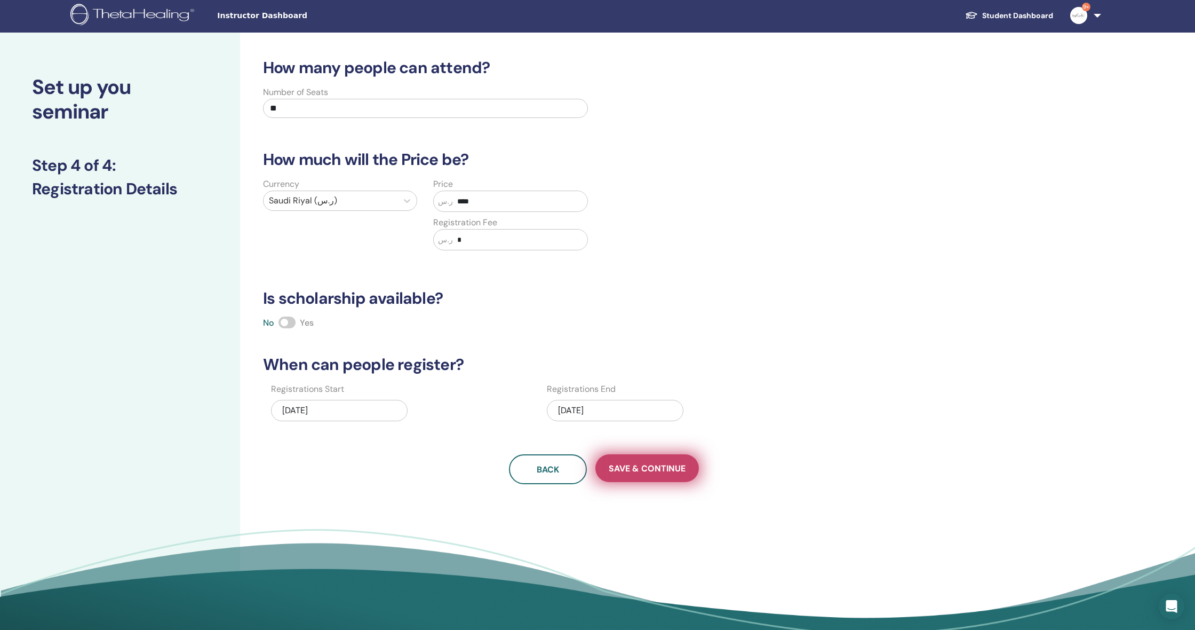
type input "****"
click at [685, 477] on button "Save & Continue" at bounding box center [648, 468] width 104 height 28
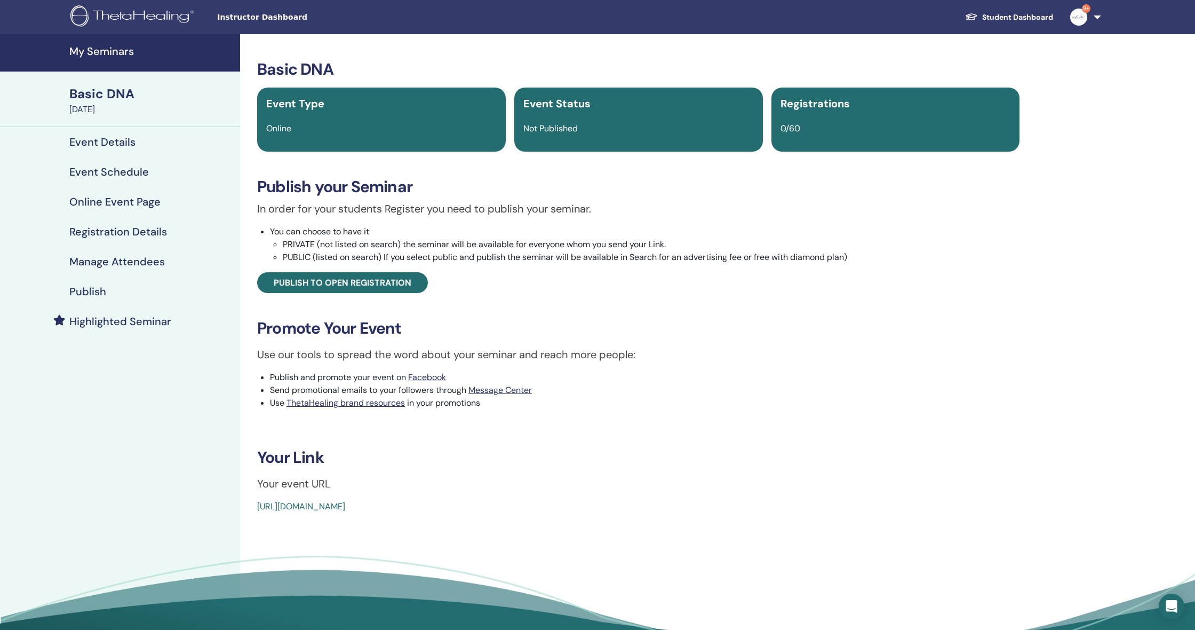
click at [345, 506] on link "[URL][DOMAIN_NAME]" at bounding box center [301, 506] width 88 height 11
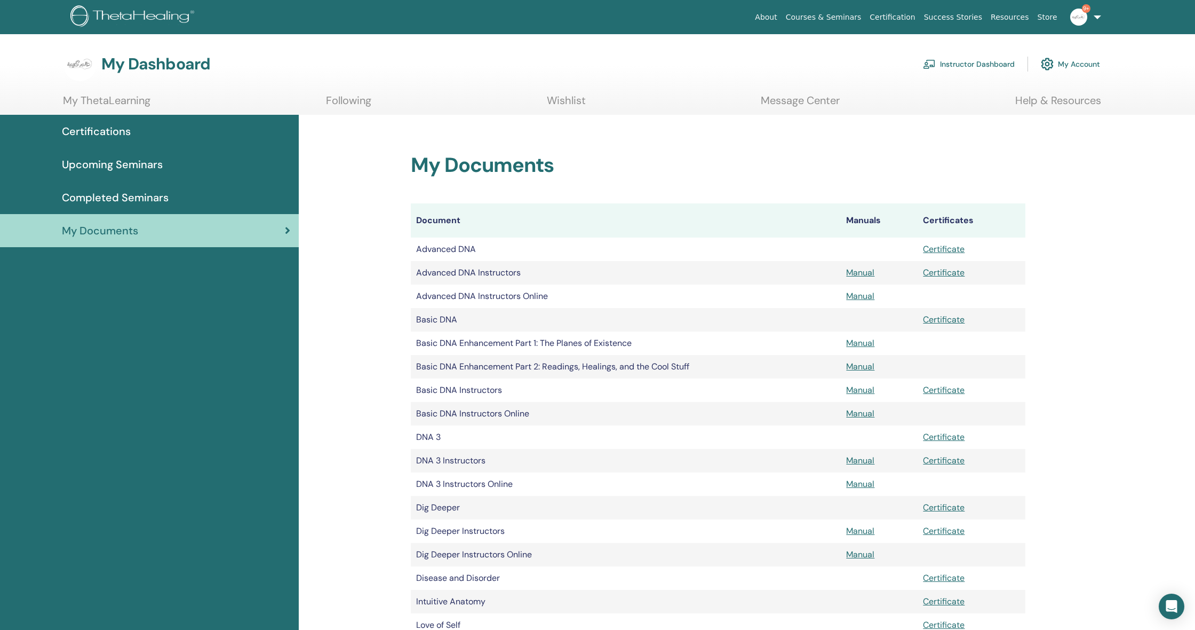
click at [365, 113] on link "Following" at bounding box center [348, 104] width 45 height 21
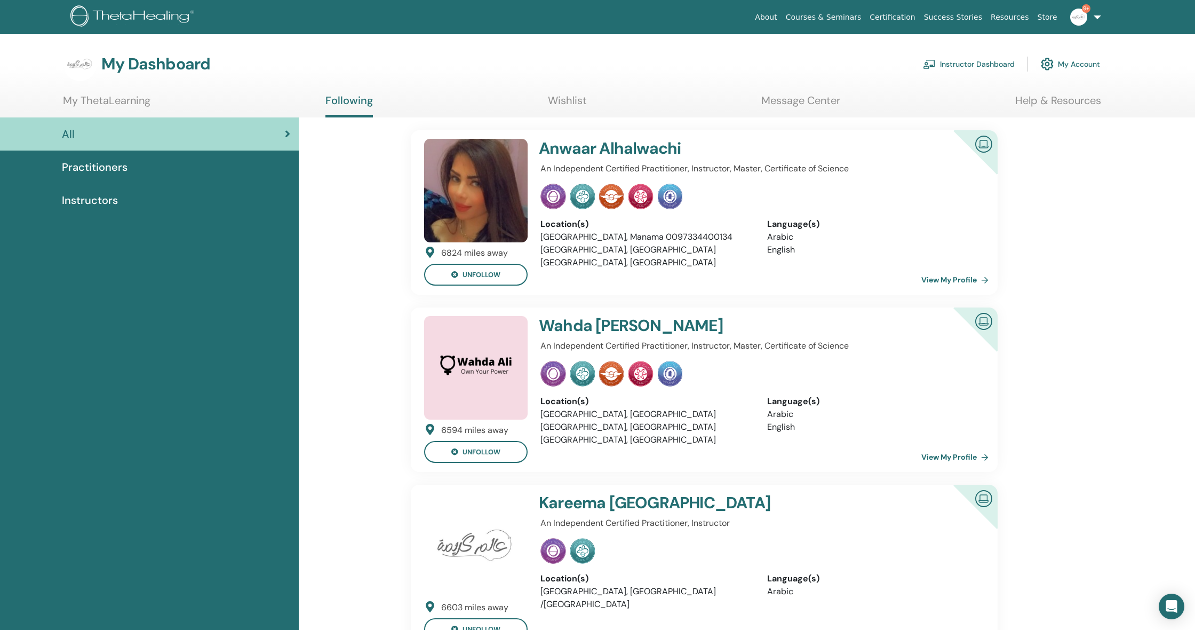
click at [1061, 101] on link "Help & Resources" at bounding box center [1059, 104] width 86 height 21
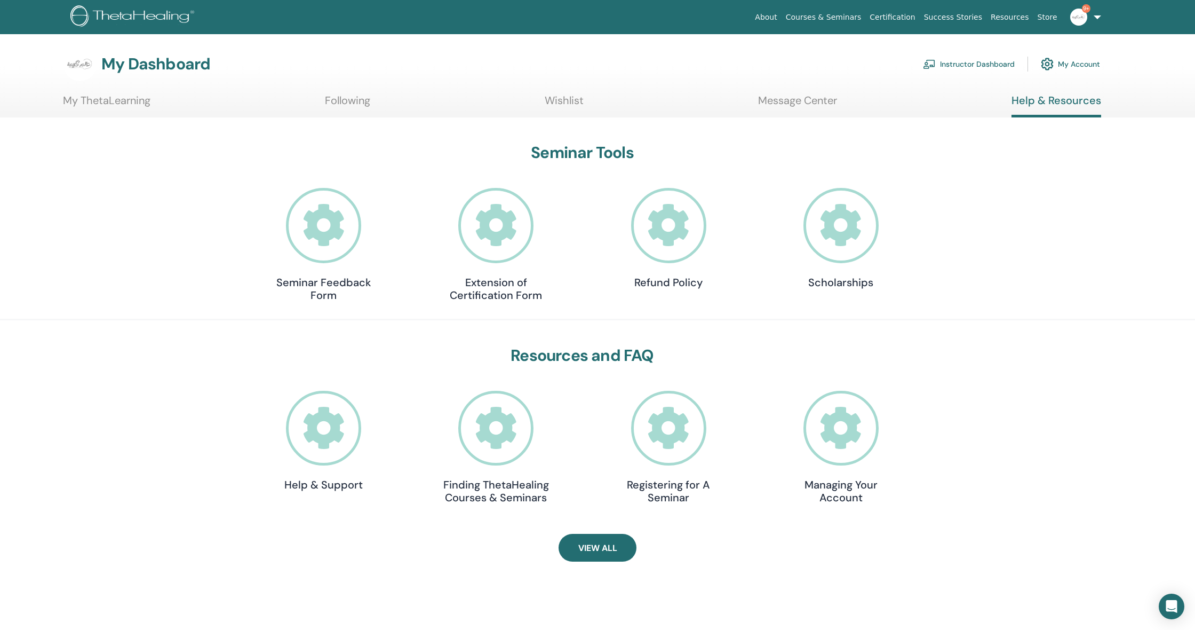
click at [830, 20] on link "Courses & Seminars" at bounding box center [824, 17] width 84 height 20
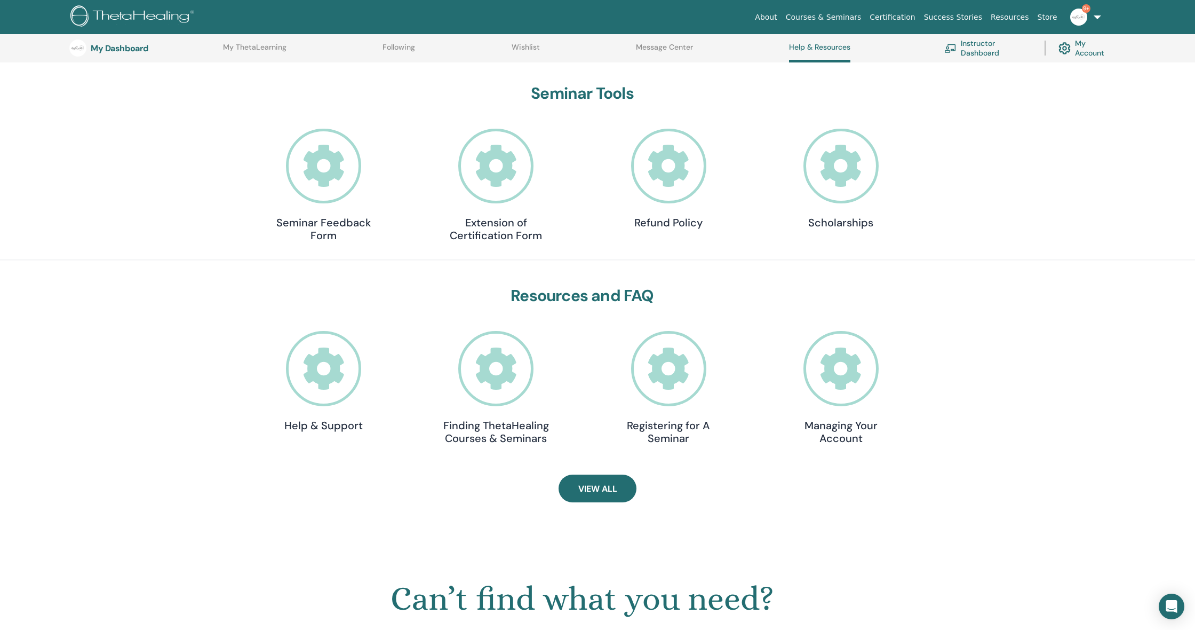
scroll to position [92, 0]
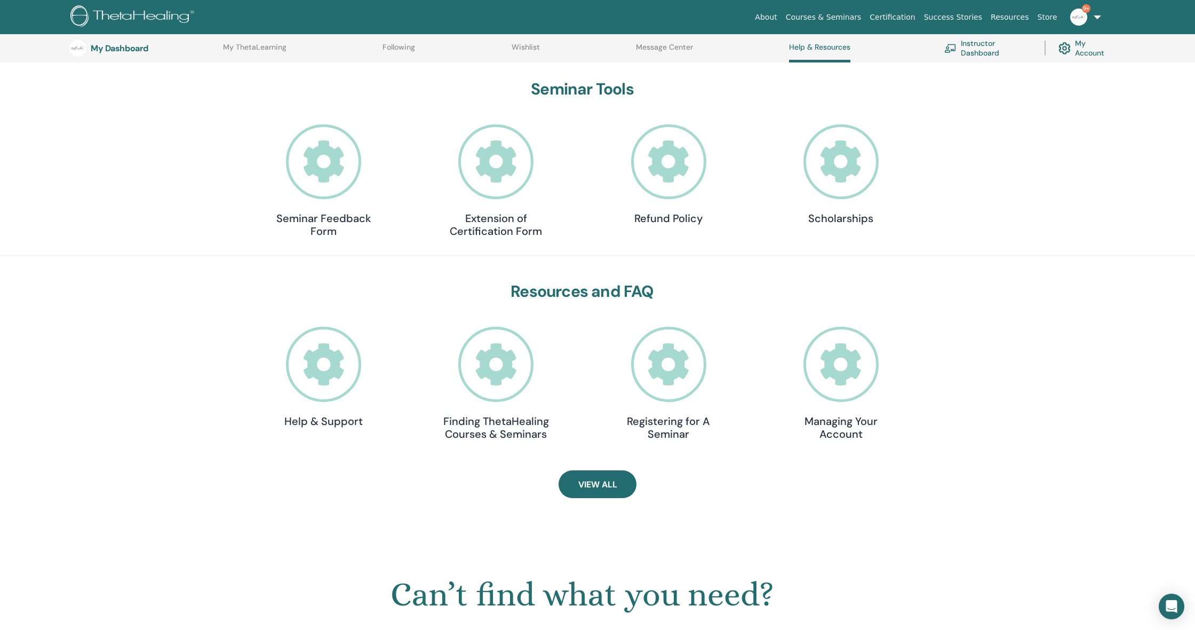
click at [508, 157] on icon at bounding box center [495, 161] width 75 height 75
click at [611, 484] on span "View All" at bounding box center [598, 484] width 39 height 11
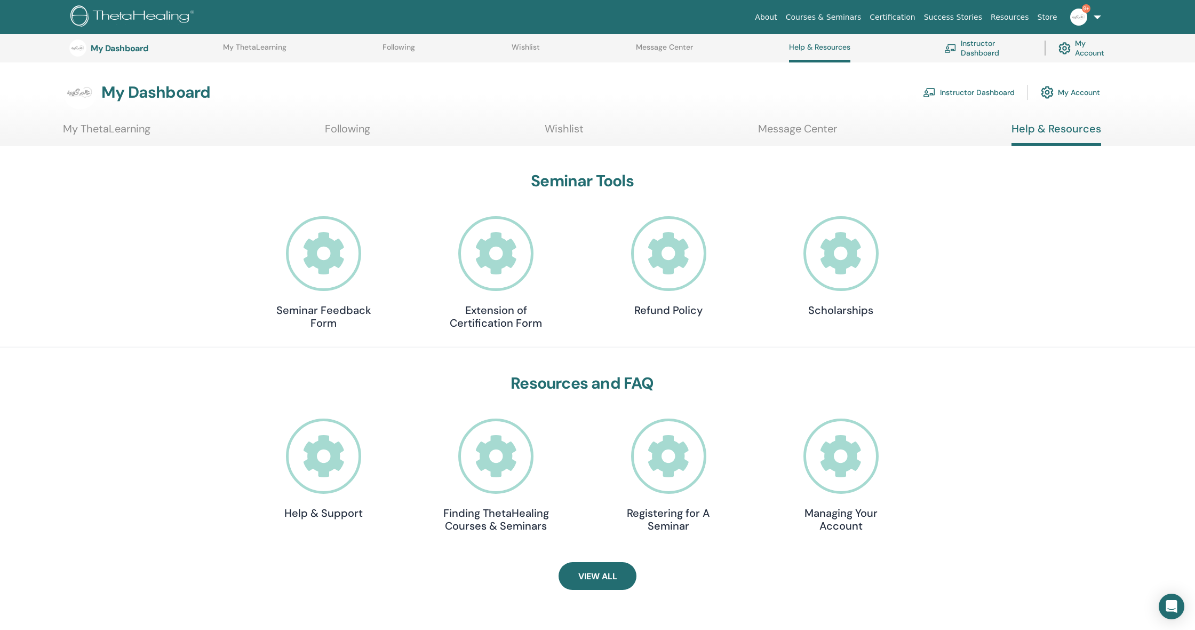
scroll to position [90, 0]
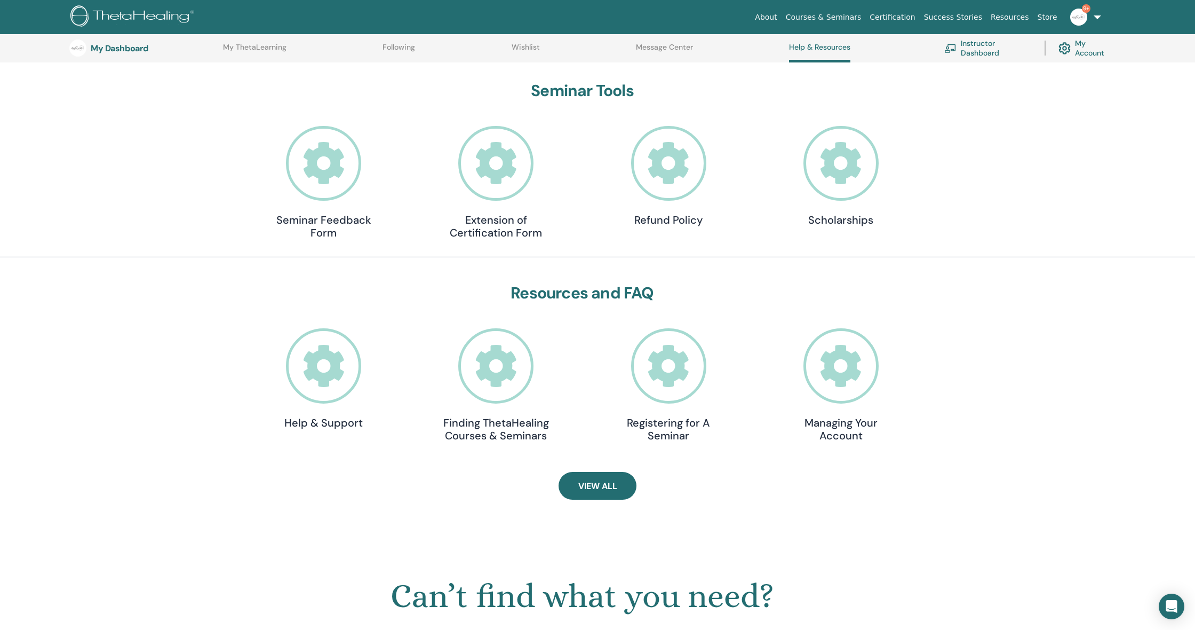
click at [1091, 17] on link "9+" at bounding box center [1084, 17] width 44 height 34
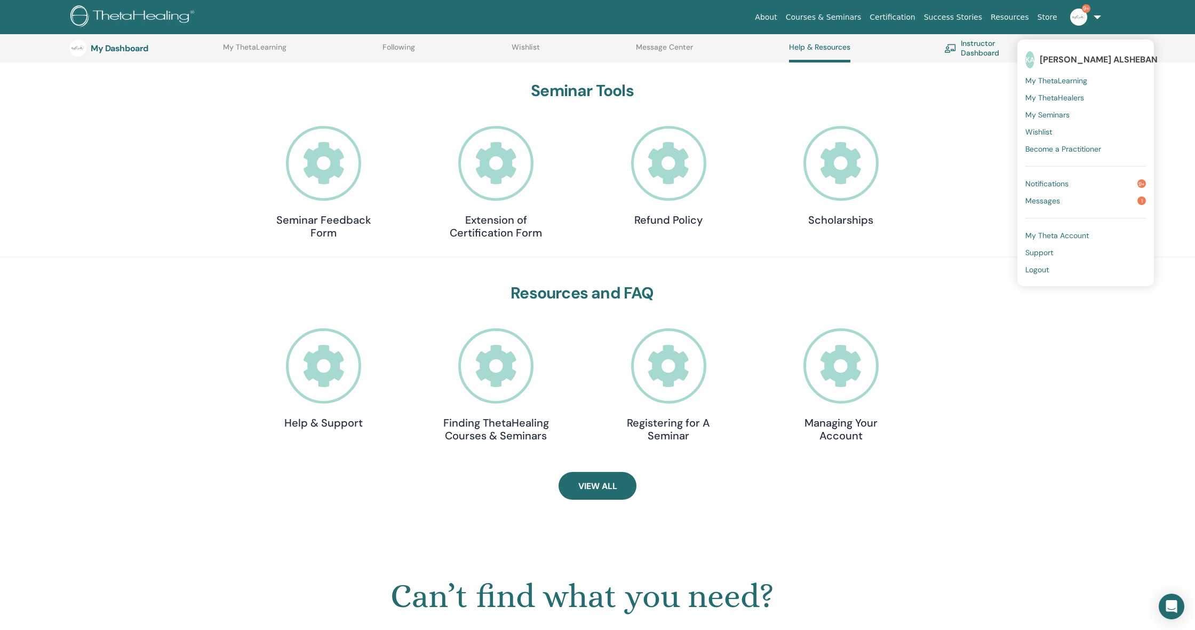
click at [956, 177] on div "Seminar Tools Seminar Feedback Form Extension of Certification Form Refund Poli…" at bounding box center [582, 162] width 1073 height 163
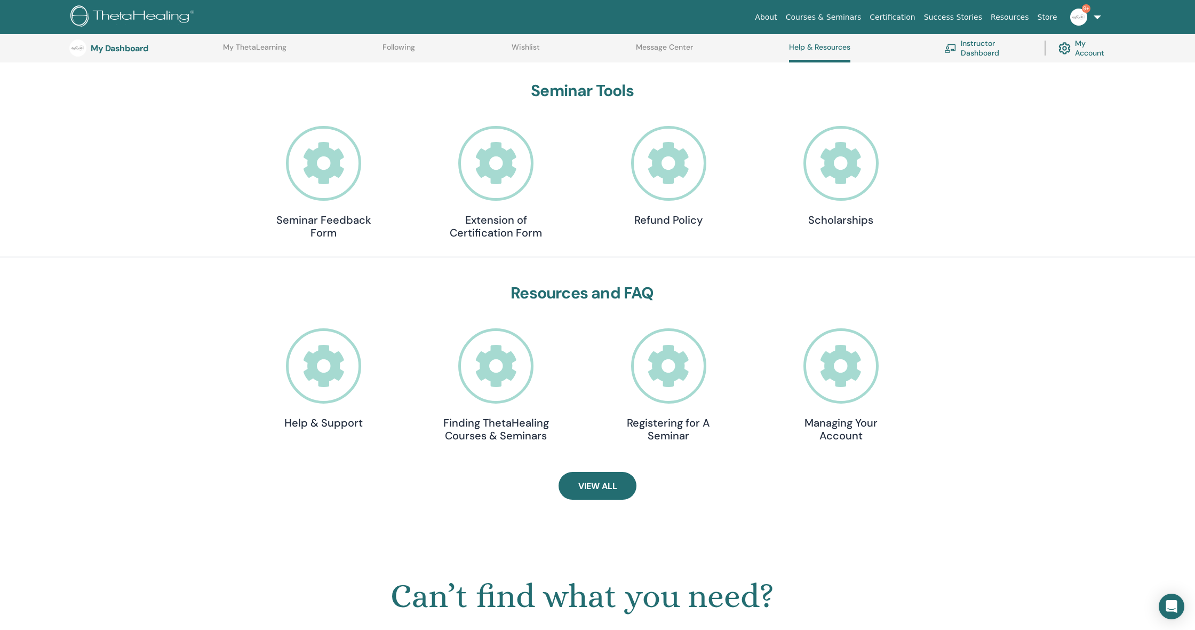
click at [967, 40] on link "Instructor Dashboard" at bounding box center [989, 47] width 88 height 23
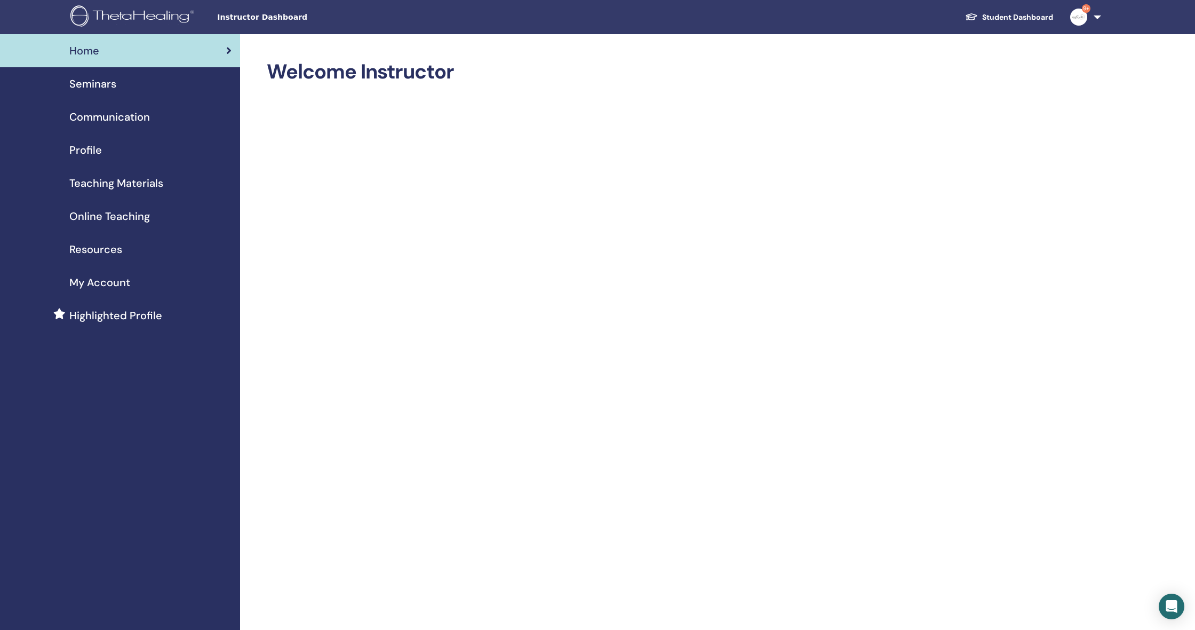
click at [96, 248] on span "Resources" at bounding box center [95, 249] width 53 height 16
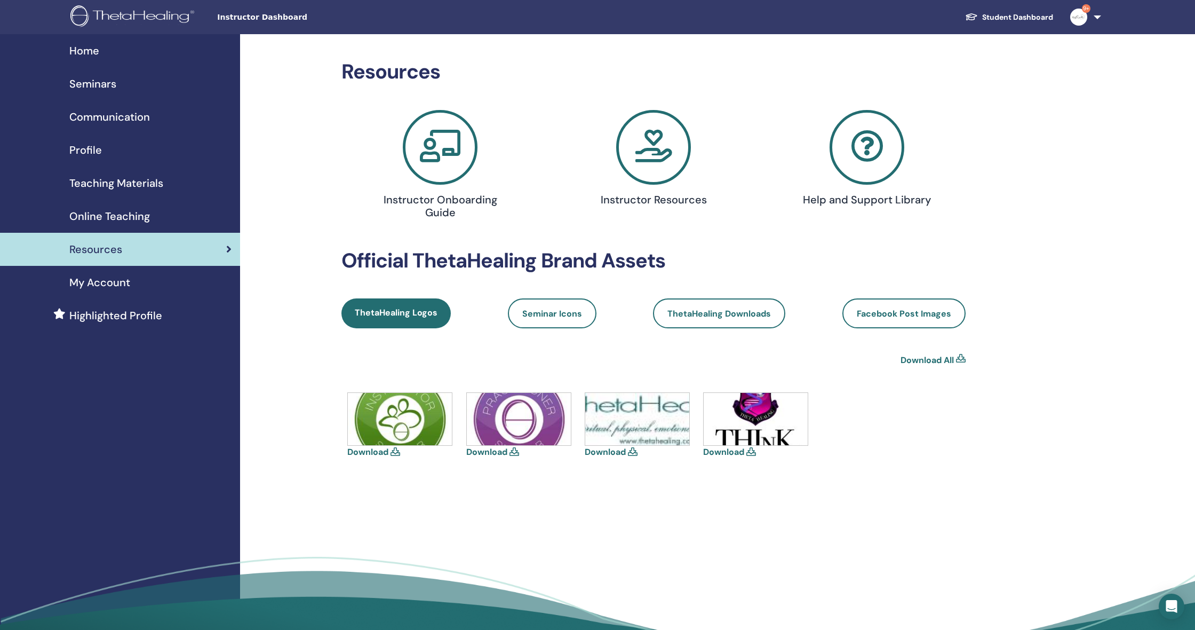
click at [150, 218] on div "Online Teaching" at bounding box center [120, 216] width 223 height 16
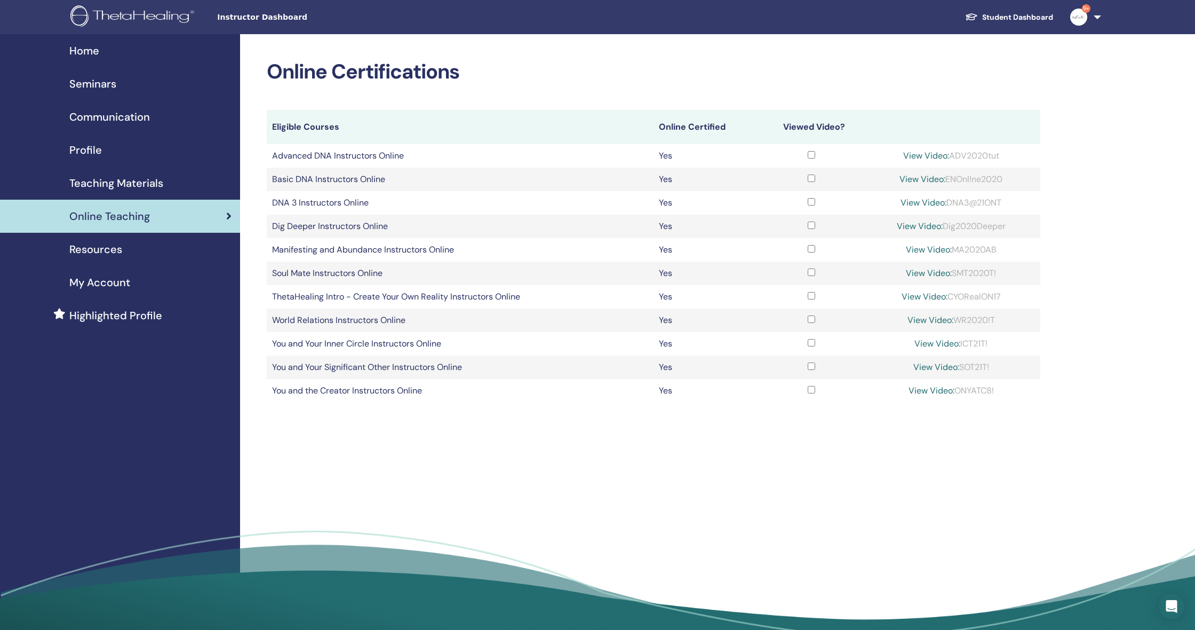
click at [146, 186] on span "Teaching Materials" at bounding box center [116, 183] width 94 height 16
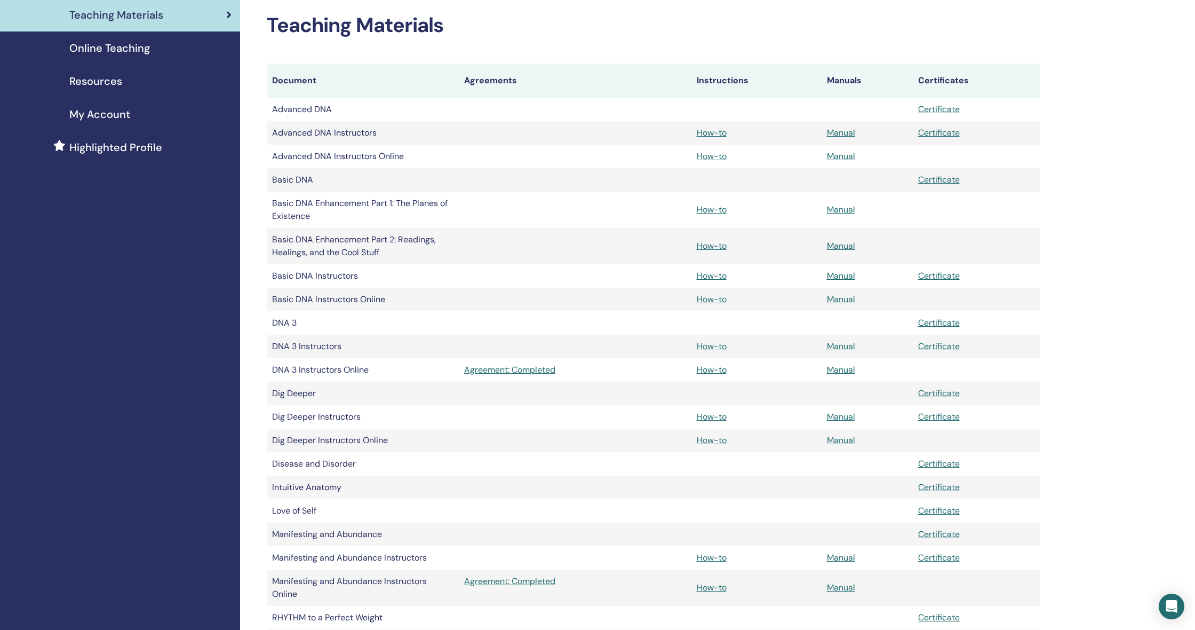
scroll to position [169, 0]
click at [841, 278] on link "Manual" at bounding box center [841, 275] width 28 height 11
